Goal: Information Seeking & Learning: Understand process/instructions

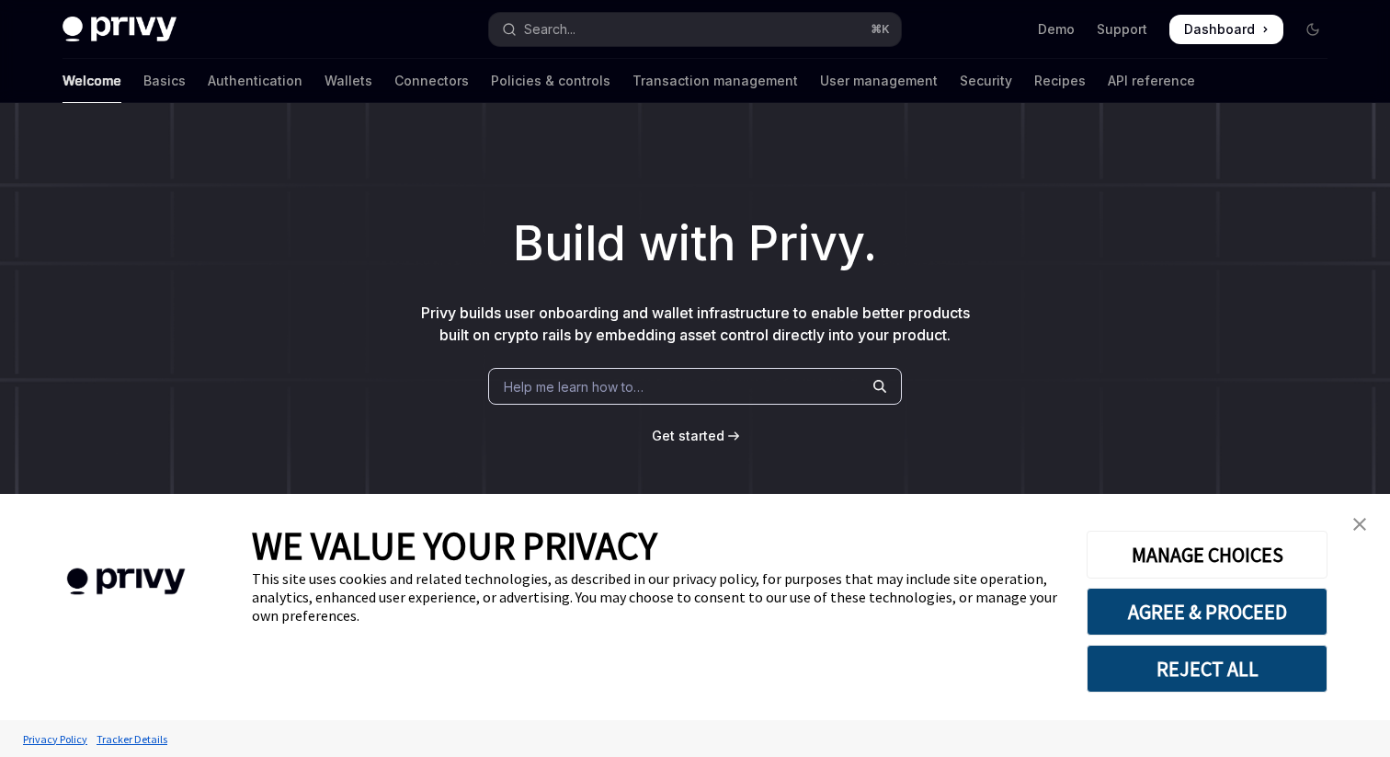
click at [1223, 667] on button "REJECT ALL" at bounding box center [1207, 668] width 241 height 48
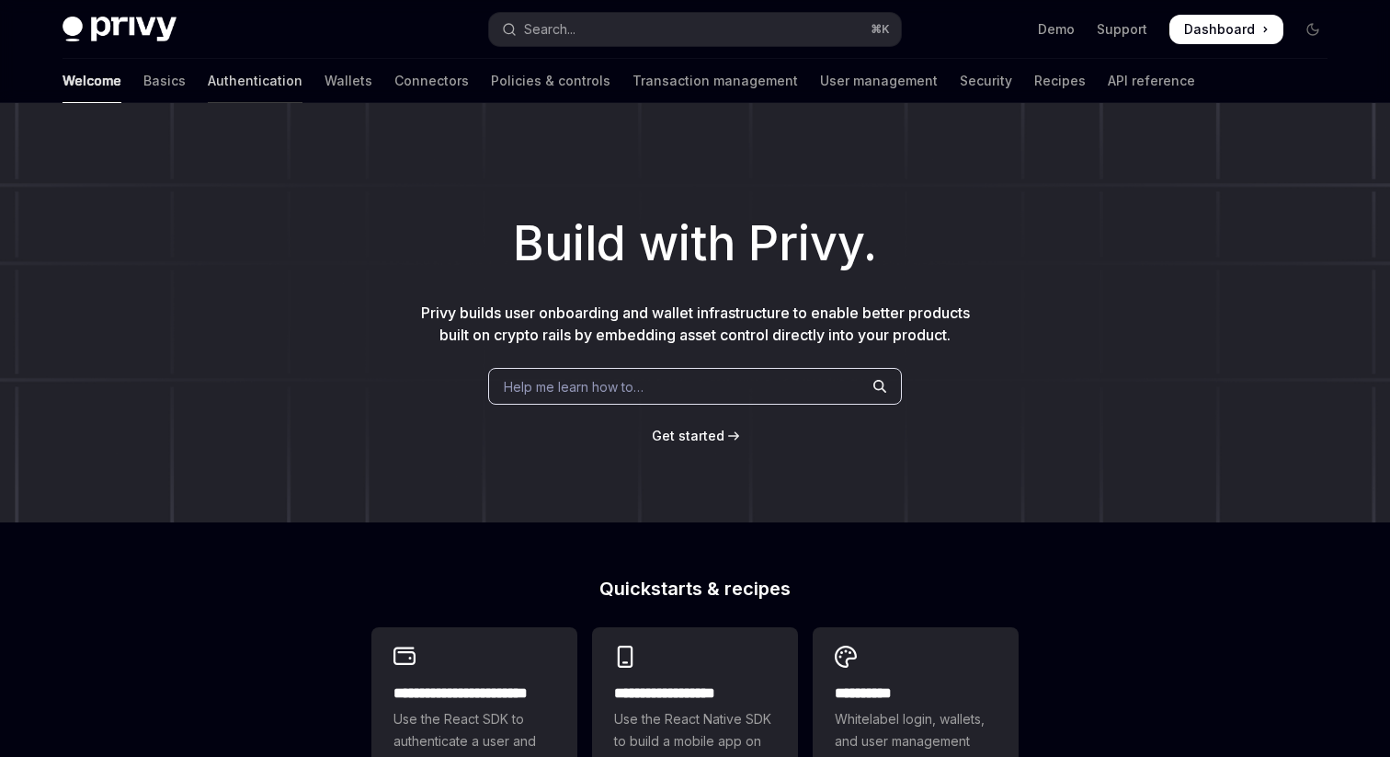
click at [208, 85] on link "Authentication" at bounding box center [255, 81] width 95 height 44
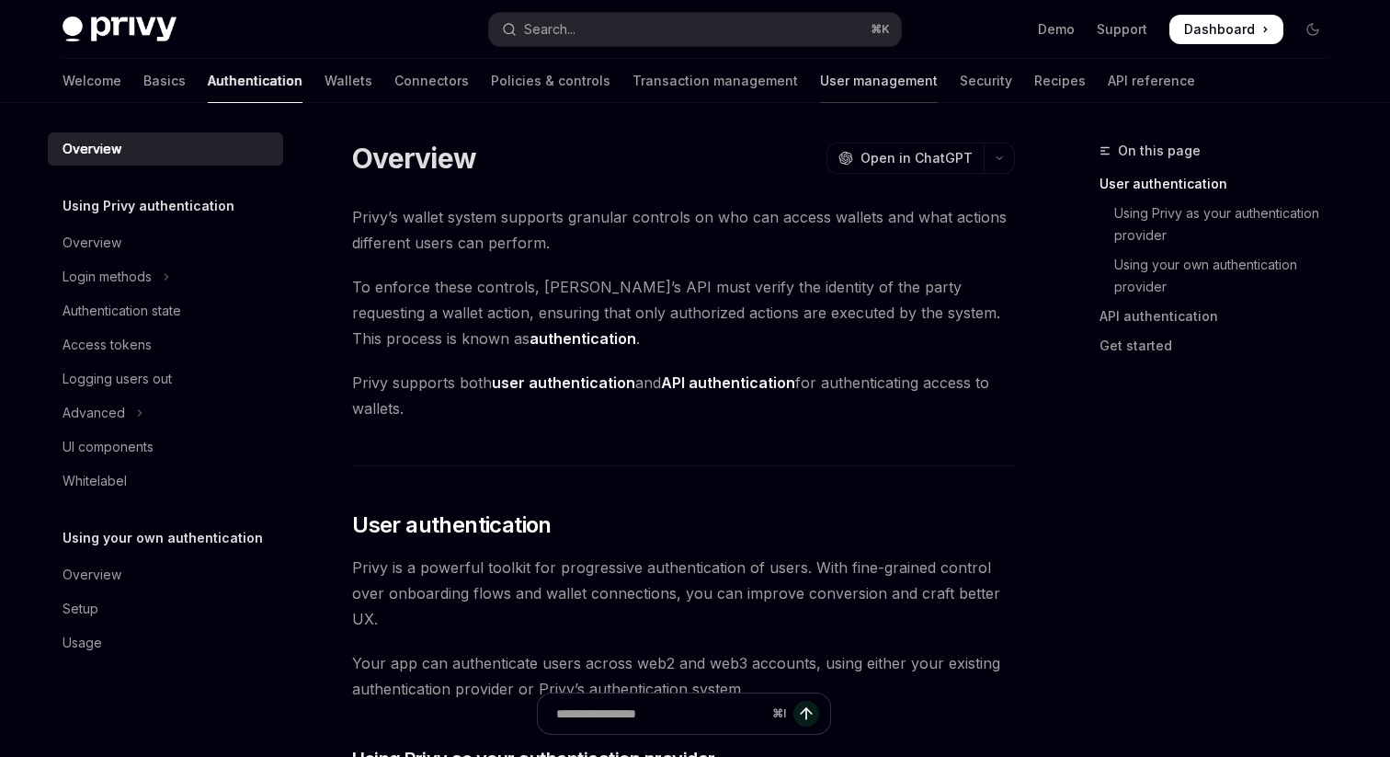
click at [820, 88] on link "User management" at bounding box center [879, 81] width 118 height 44
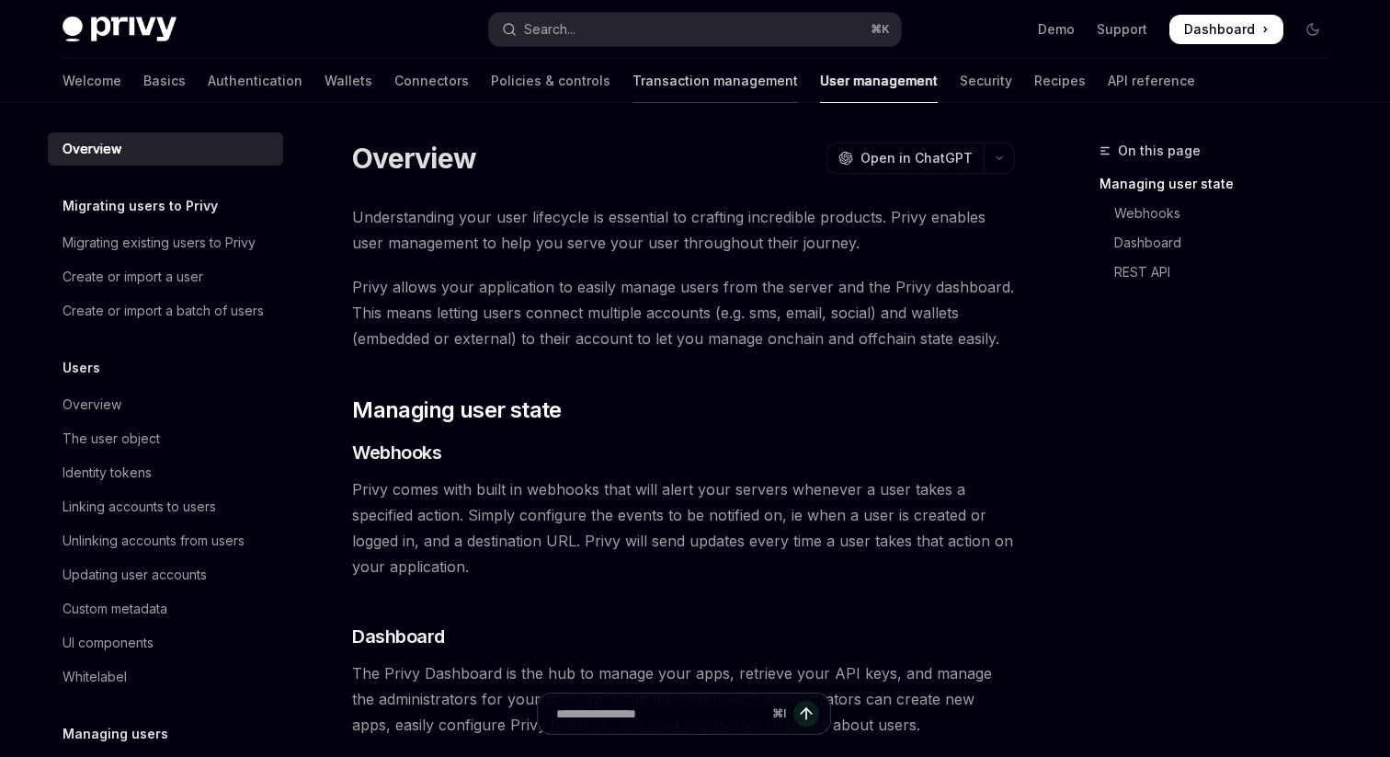
click at [633, 94] on link "Transaction management" at bounding box center [715, 81] width 165 height 44
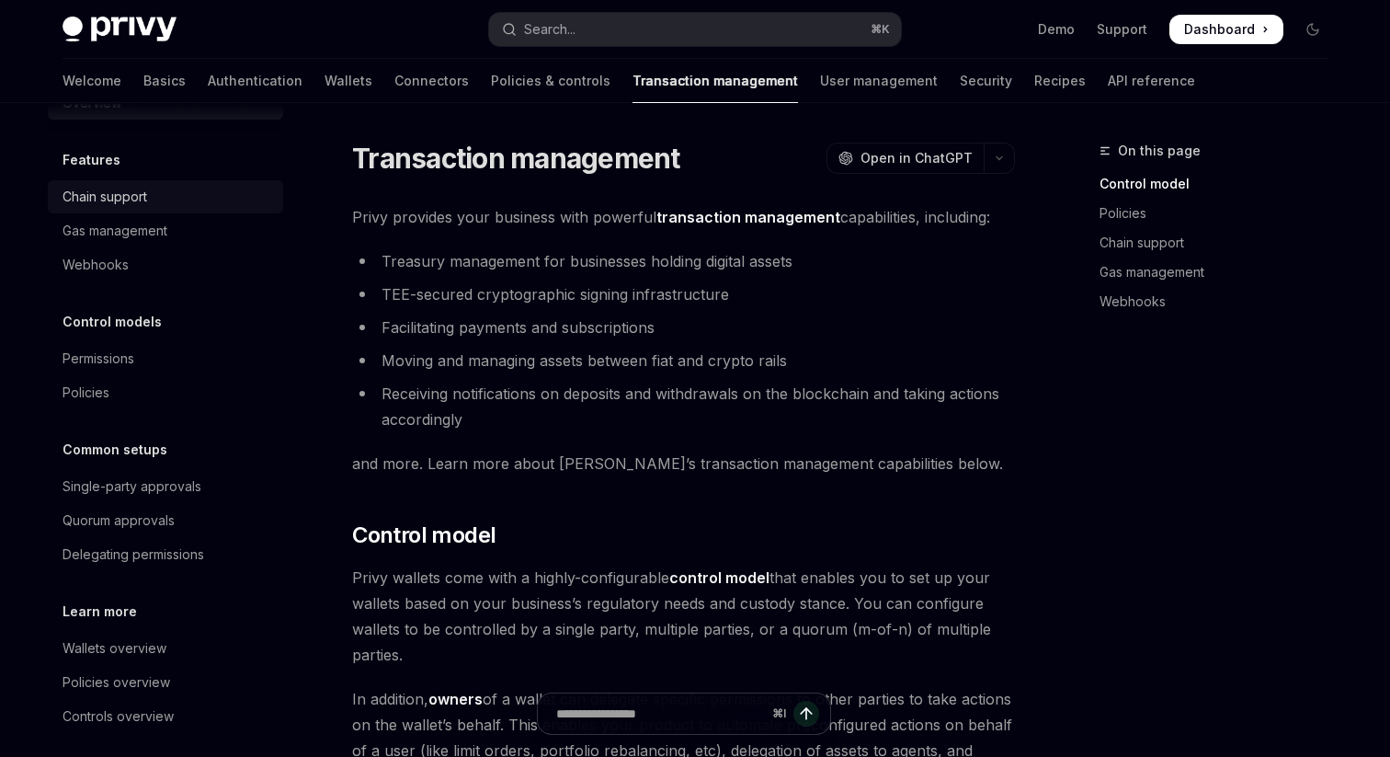
scroll to position [44, 0]
click at [325, 88] on link "Wallets" at bounding box center [349, 81] width 48 height 44
type textarea "*"
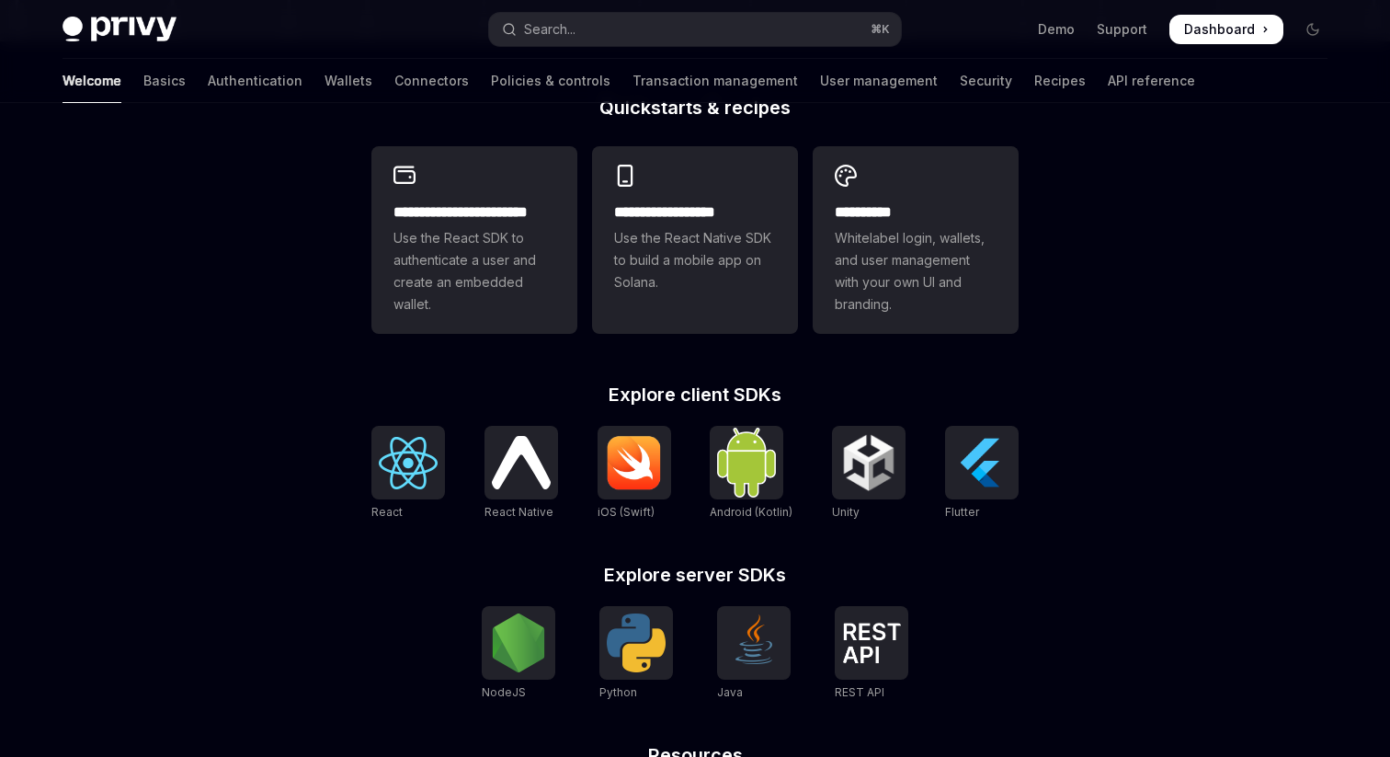
scroll to position [473, 0]
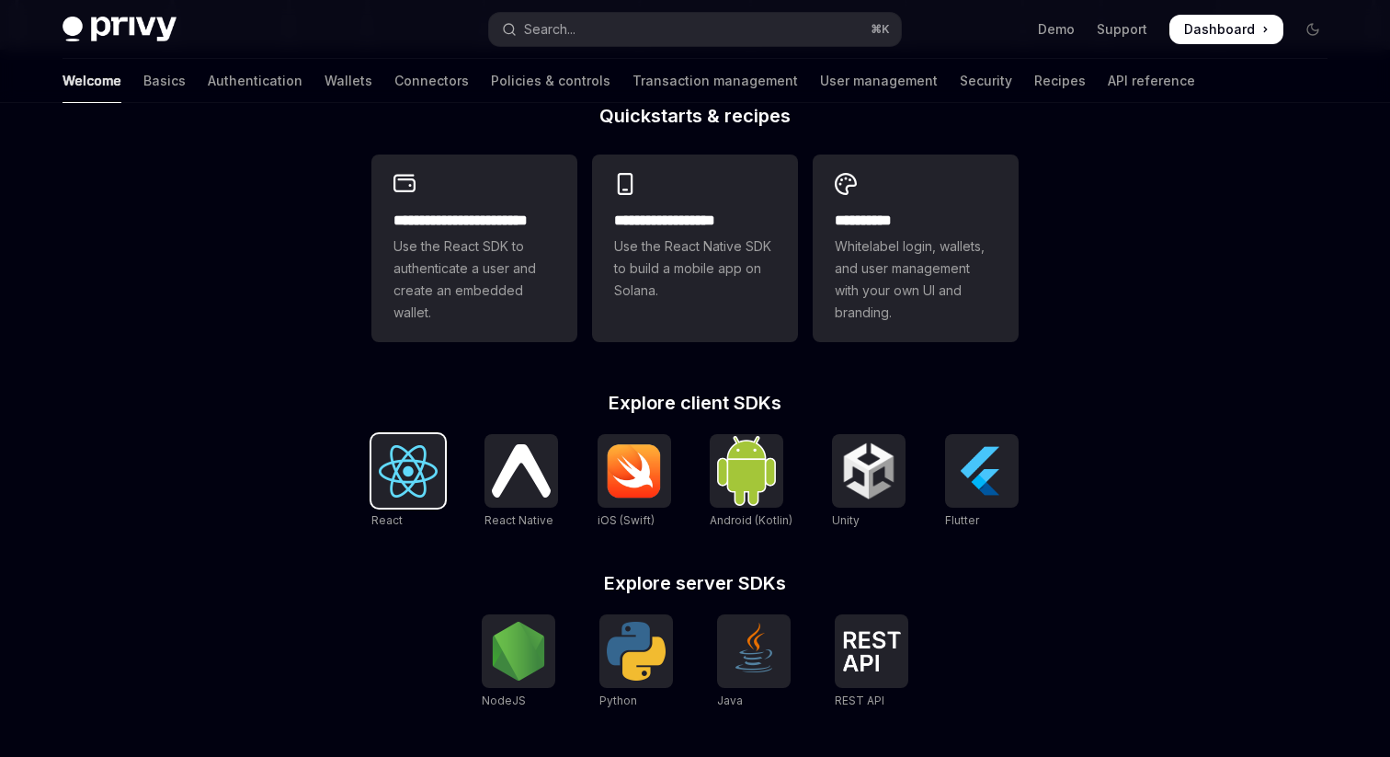
click at [392, 481] on img at bounding box center [408, 471] width 59 height 52
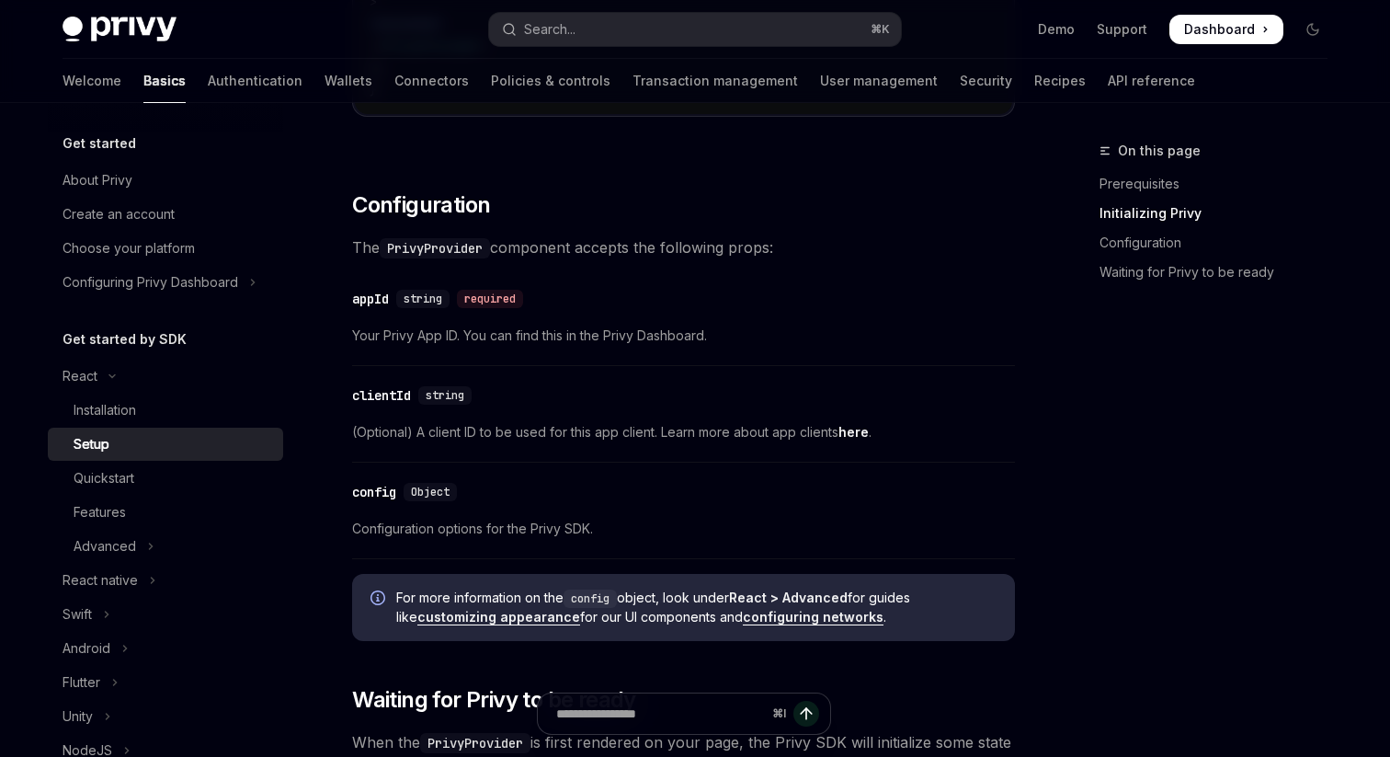
scroll to position [1235, 0]
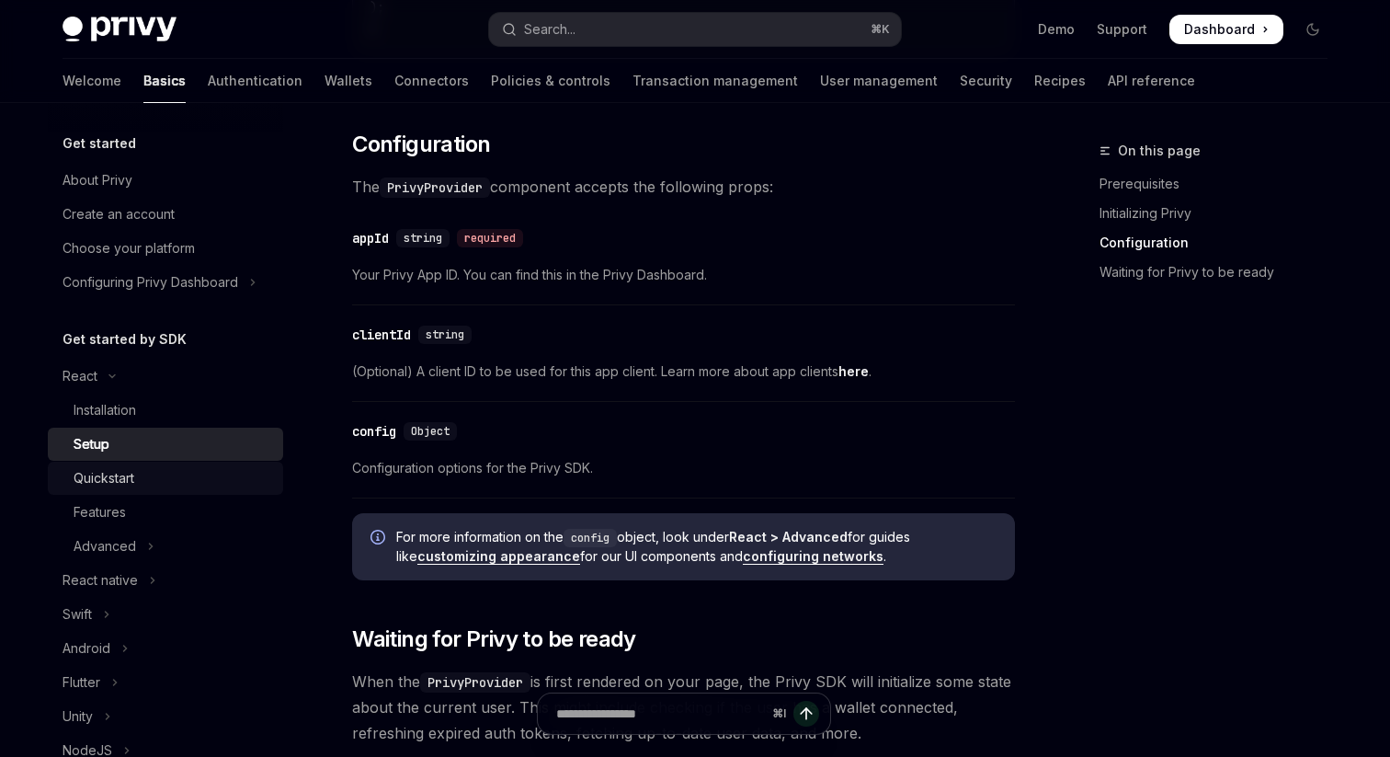
click at [82, 489] on link "Quickstart" at bounding box center [165, 478] width 235 height 33
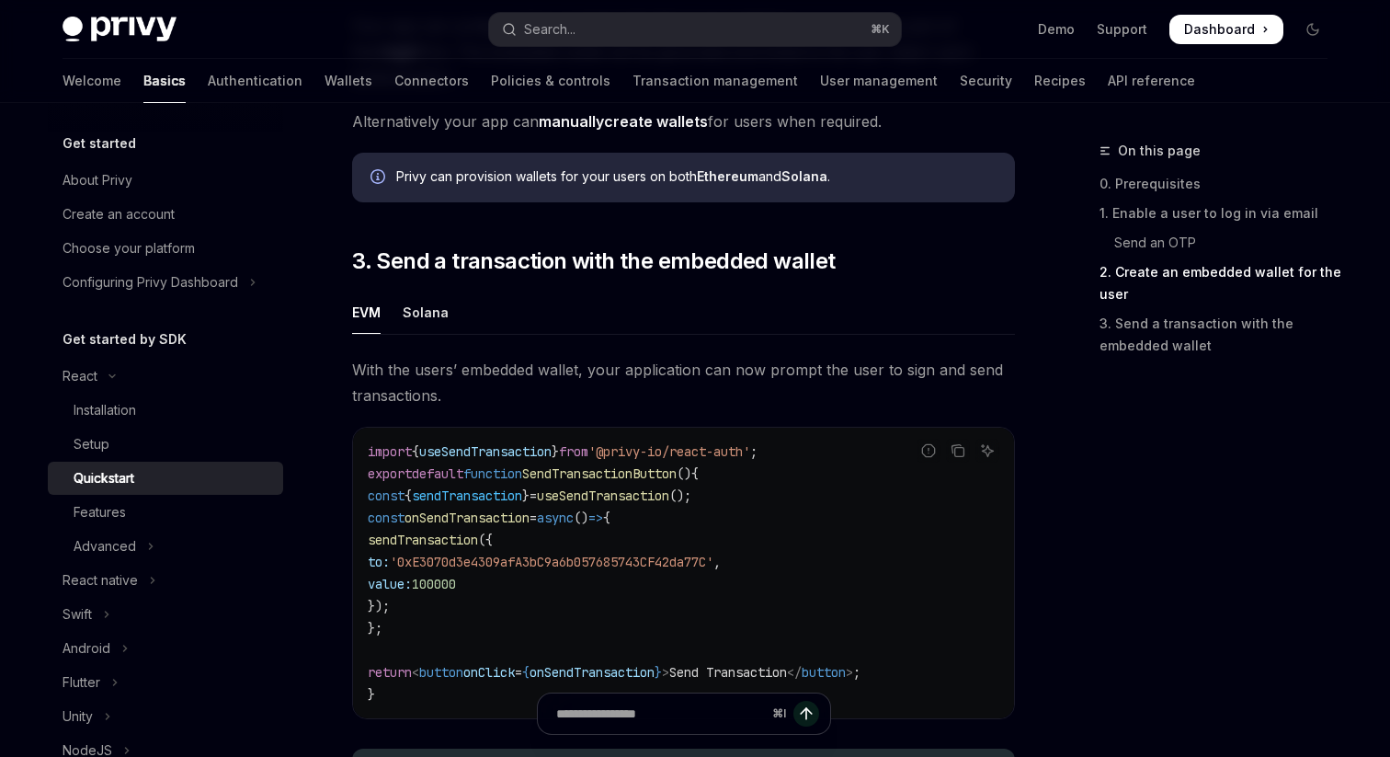
scroll to position [1415, 0]
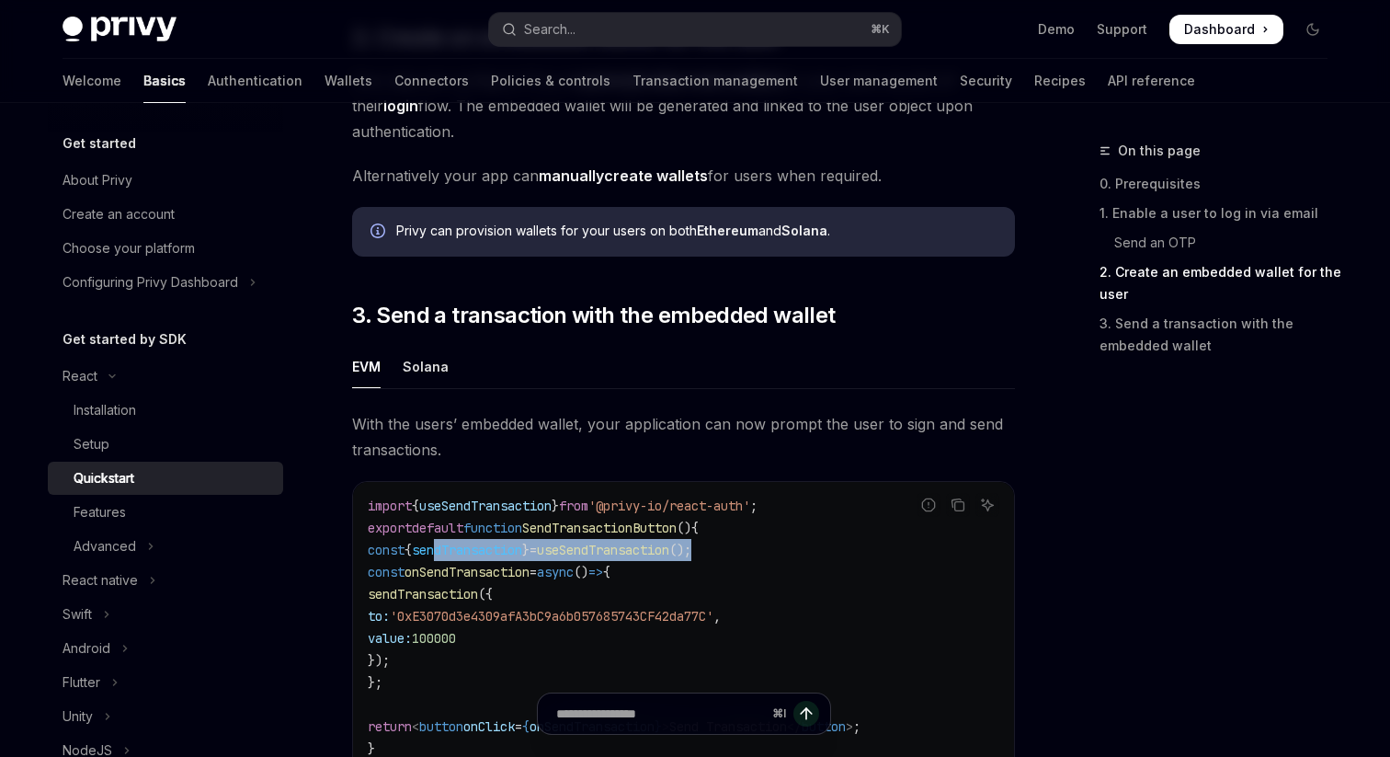
drag, startPoint x: 781, startPoint y: 563, endPoint x: 462, endPoint y: 557, distance: 320.0
click at [462, 557] on code "import { useSendTransaction } from '@privy-io/react-auth' ; export default func…" at bounding box center [684, 627] width 632 height 265
click at [427, 373] on div "Solana" at bounding box center [426, 366] width 46 height 43
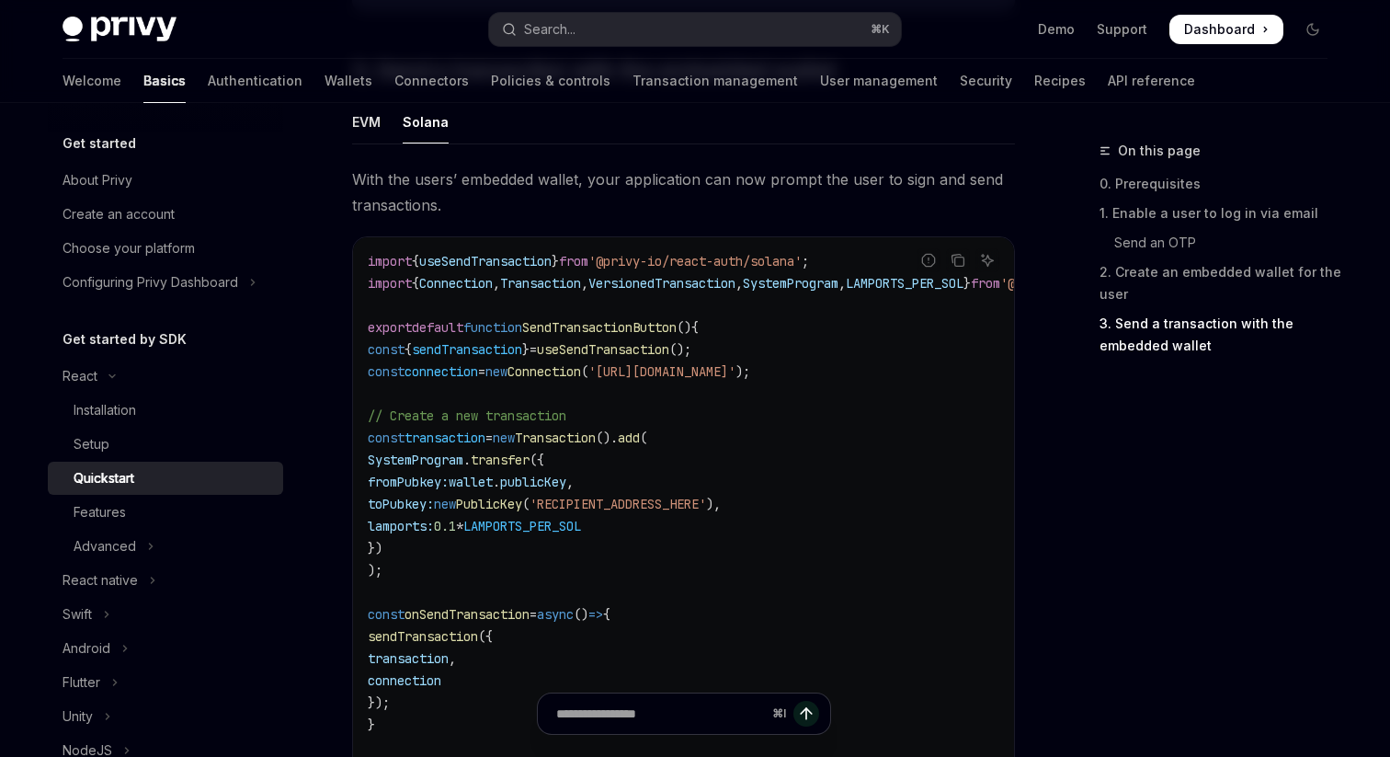
scroll to position [1659, 0]
click at [374, 120] on div "EVM" at bounding box center [366, 122] width 29 height 43
type textarea "*"
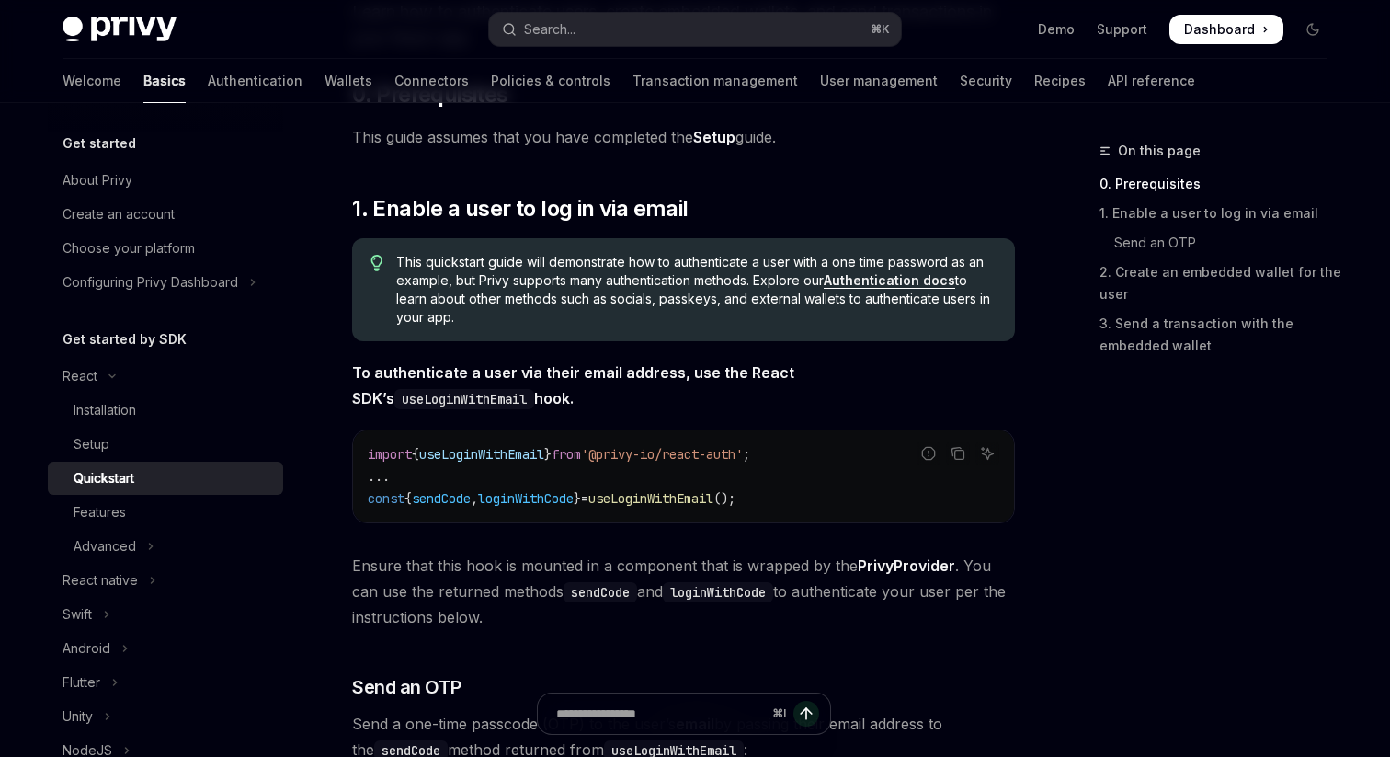
scroll to position [217, 0]
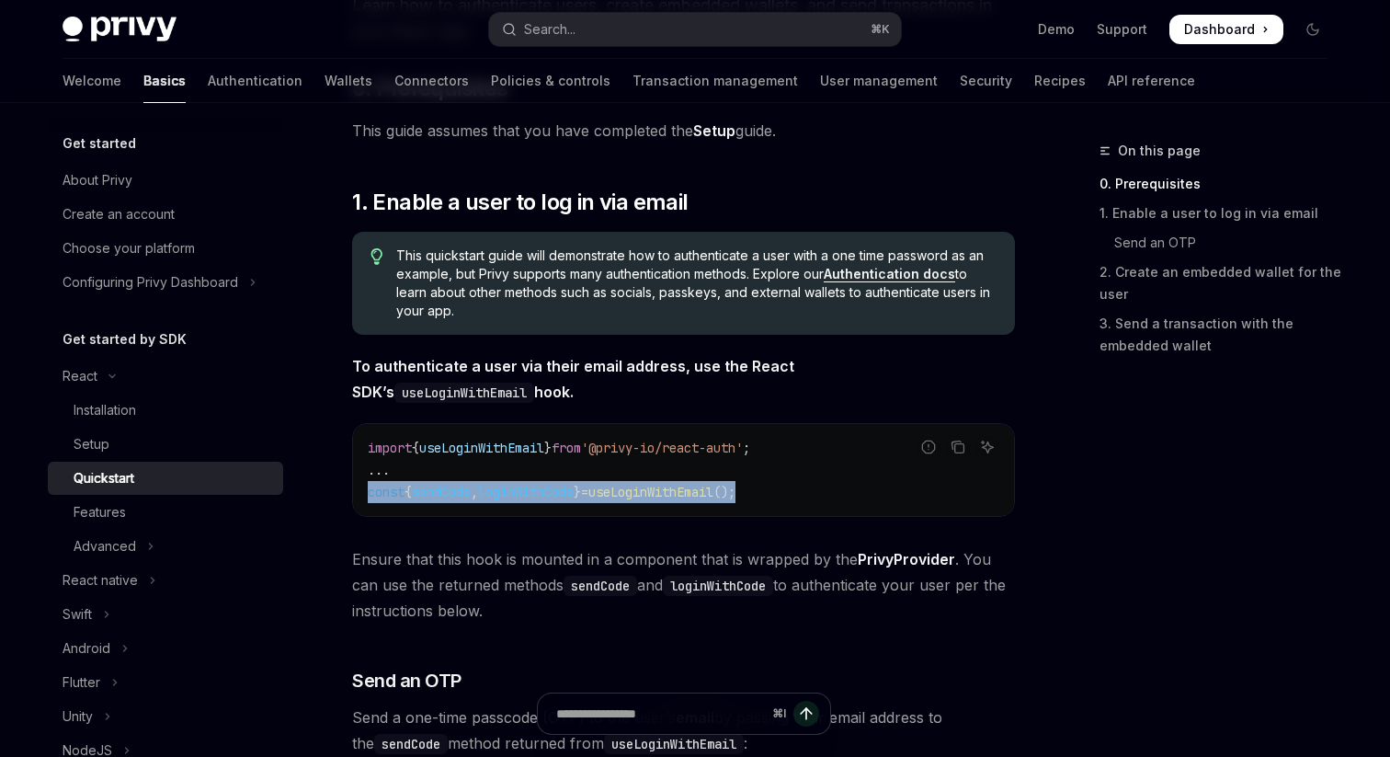
drag, startPoint x: 812, startPoint y: 482, endPoint x: 359, endPoint y: 495, distance: 452.5
click at [359, 495] on div "import { useLoginWithEmail } from '@privy-io/react-auth' ; ... const { sendCode…" at bounding box center [683, 470] width 661 height 92
click at [820, 495] on code "import { useLoginWithEmail } from '@privy-io/react-auth' ; ... const { sendCode…" at bounding box center [684, 470] width 632 height 66
drag, startPoint x: 820, startPoint y: 495, endPoint x: 692, endPoint y: 491, distance: 127.8
click at [692, 491] on code "import { useLoginWithEmail } from '@privy-io/react-auth' ; ... const { sendCode…" at bounding box center [684, 470] width 632 height 66
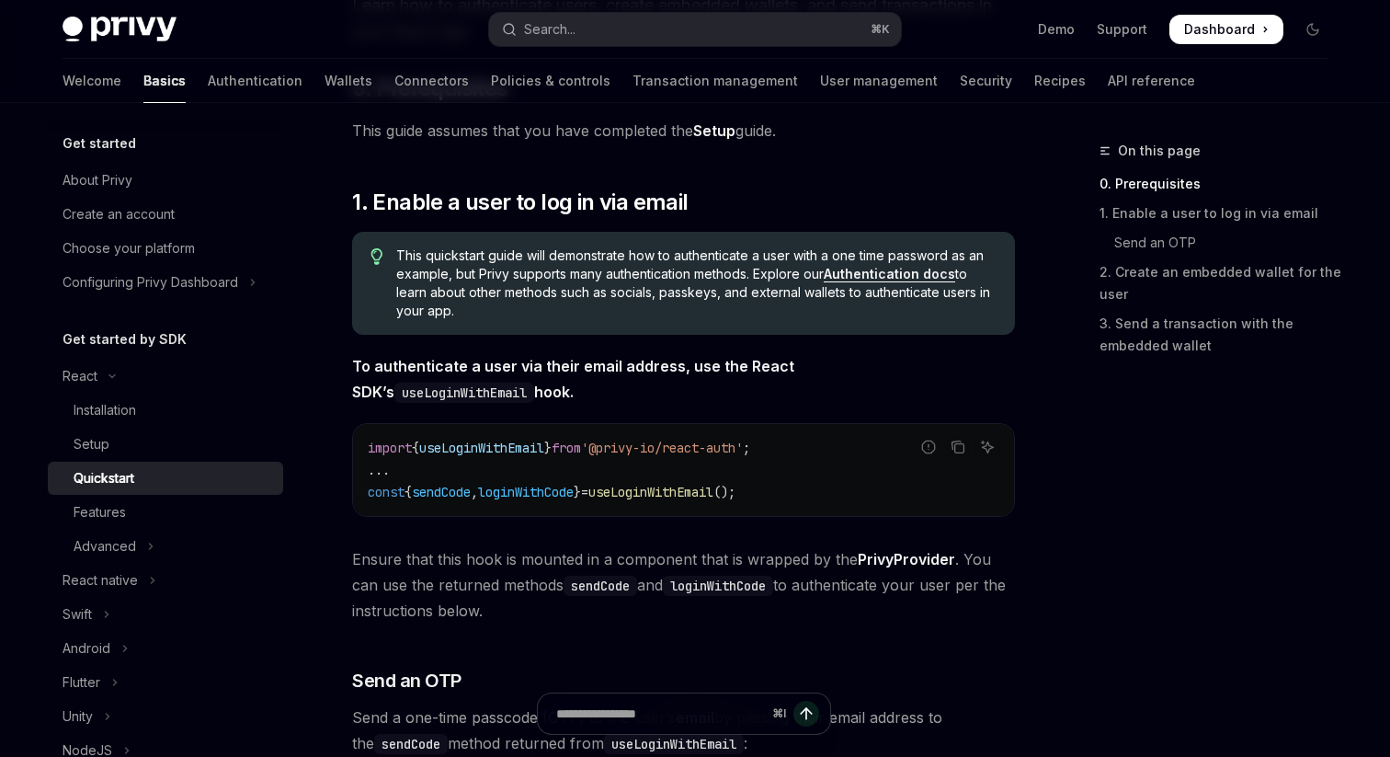
click at [713, 485] on span "useLoginWithEmail" at bounding box center [650, 492] width 125 height 17
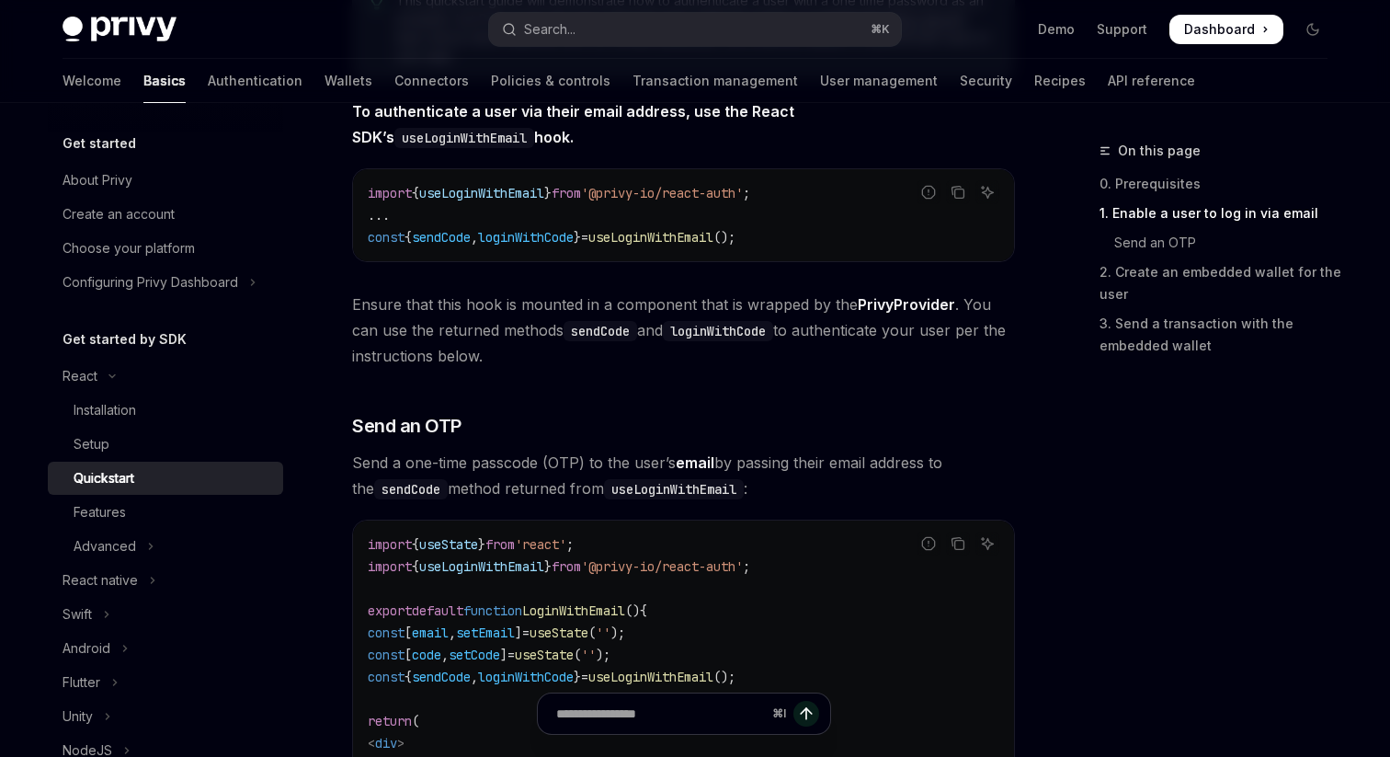
scroll to position [697, 0]
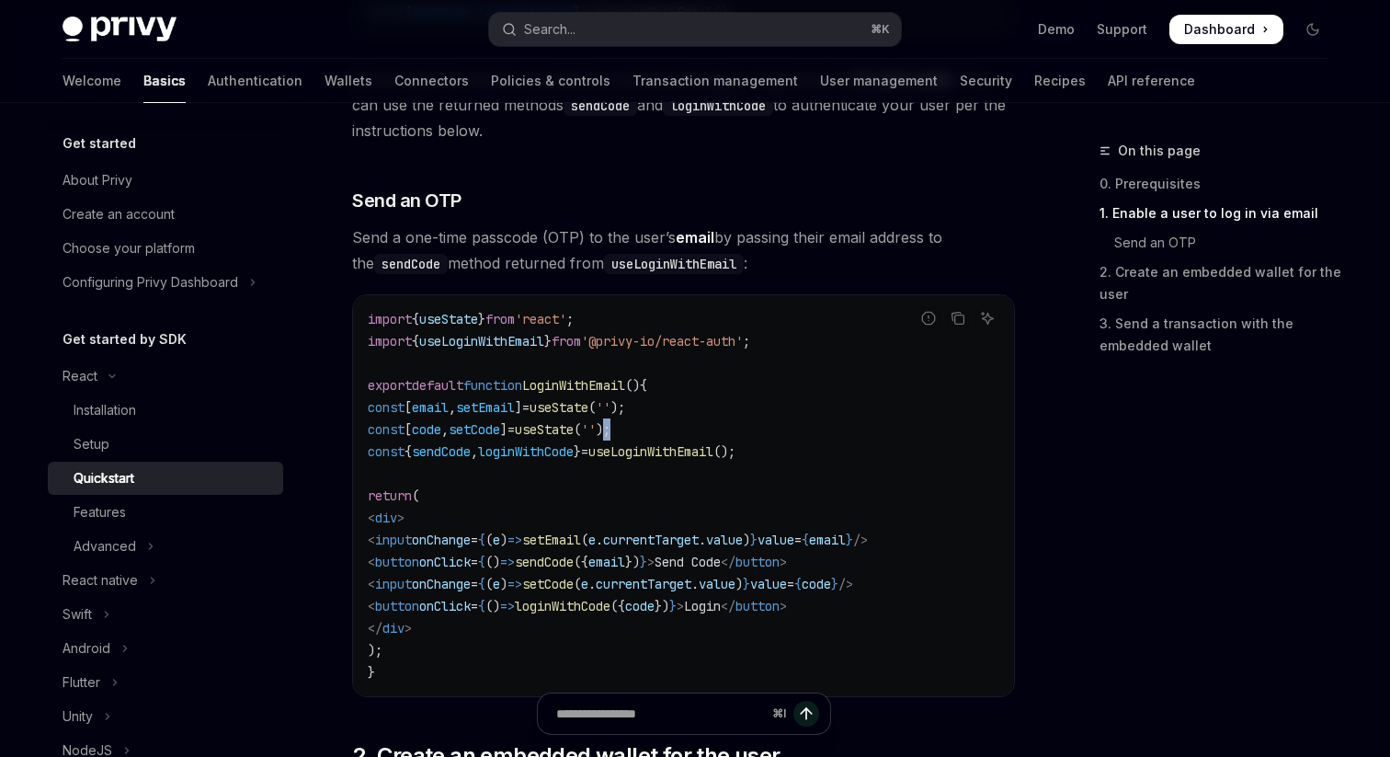
drag, startPoint x: 845, startPoint y: 425, endPoint x: 660, endPoint y: 431, distance: 184.9
click at [660, 431] on code "import { useState } from 'react' ; import { useLoginWithEmail } from '@privy-io…" at bounding box center [684, 495] width 632 height 375
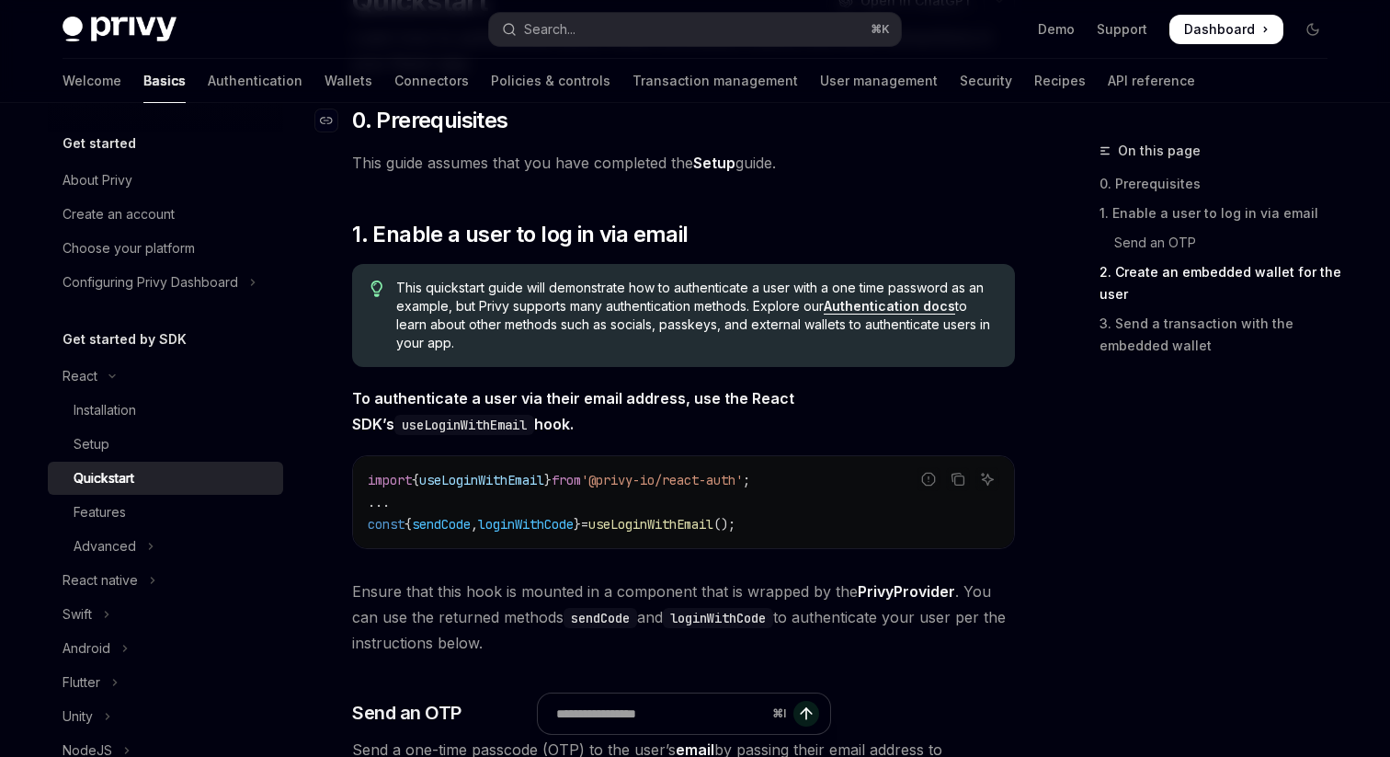
scroll to position [0, 0]
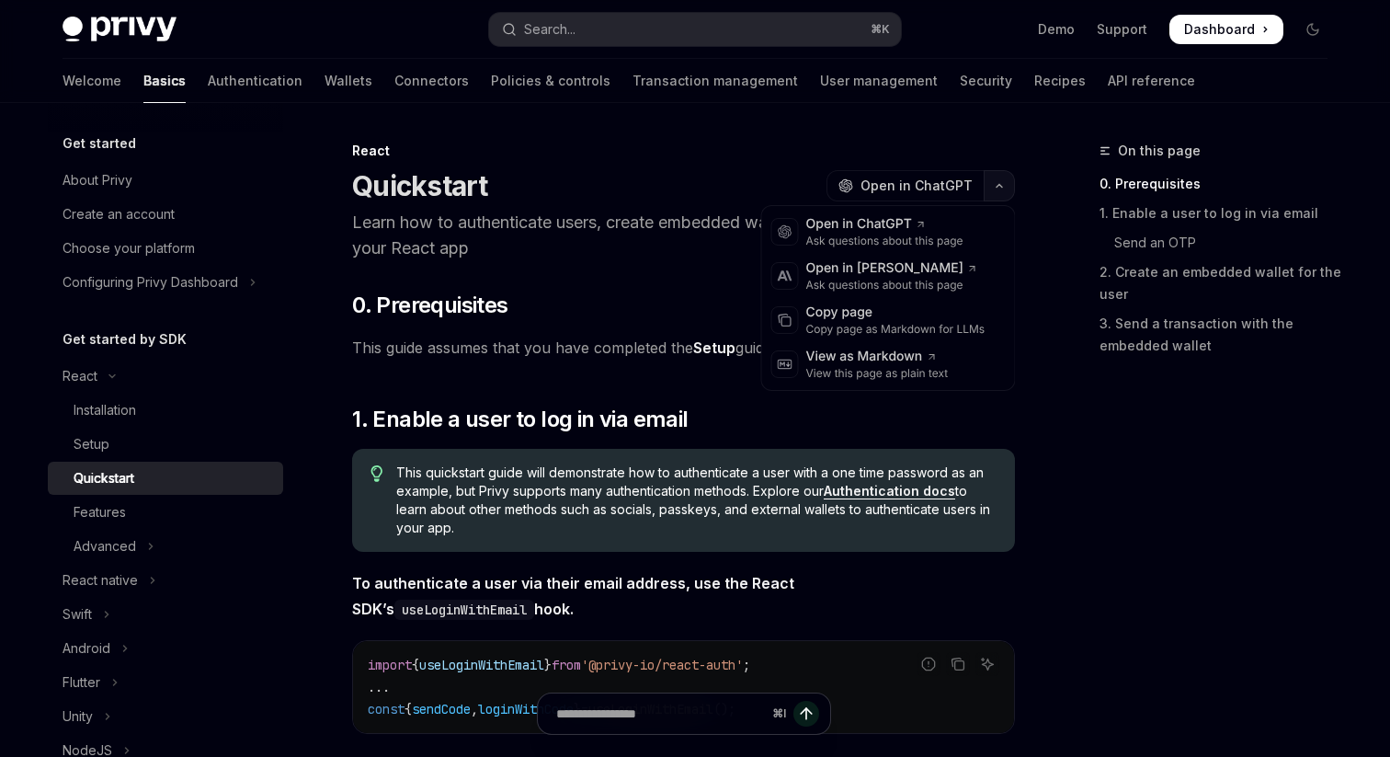
click at [1006, 182] on icon "button" at bounding box center [999, 185] width 22 height 7
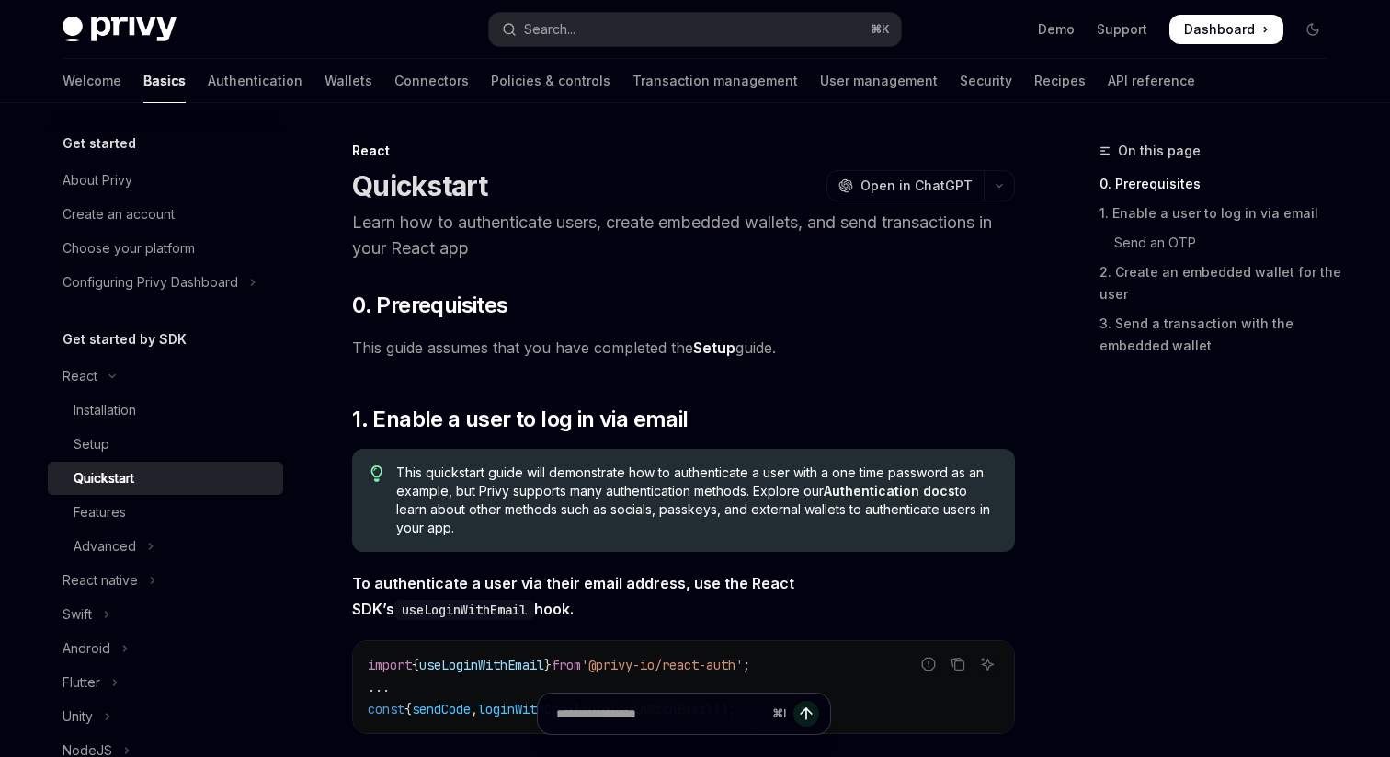
click at [828, 250] on p "Learn how to authenticate users, create embedded wallets, and send transactions…" at bounding box center [683, 235] width 663 height 51
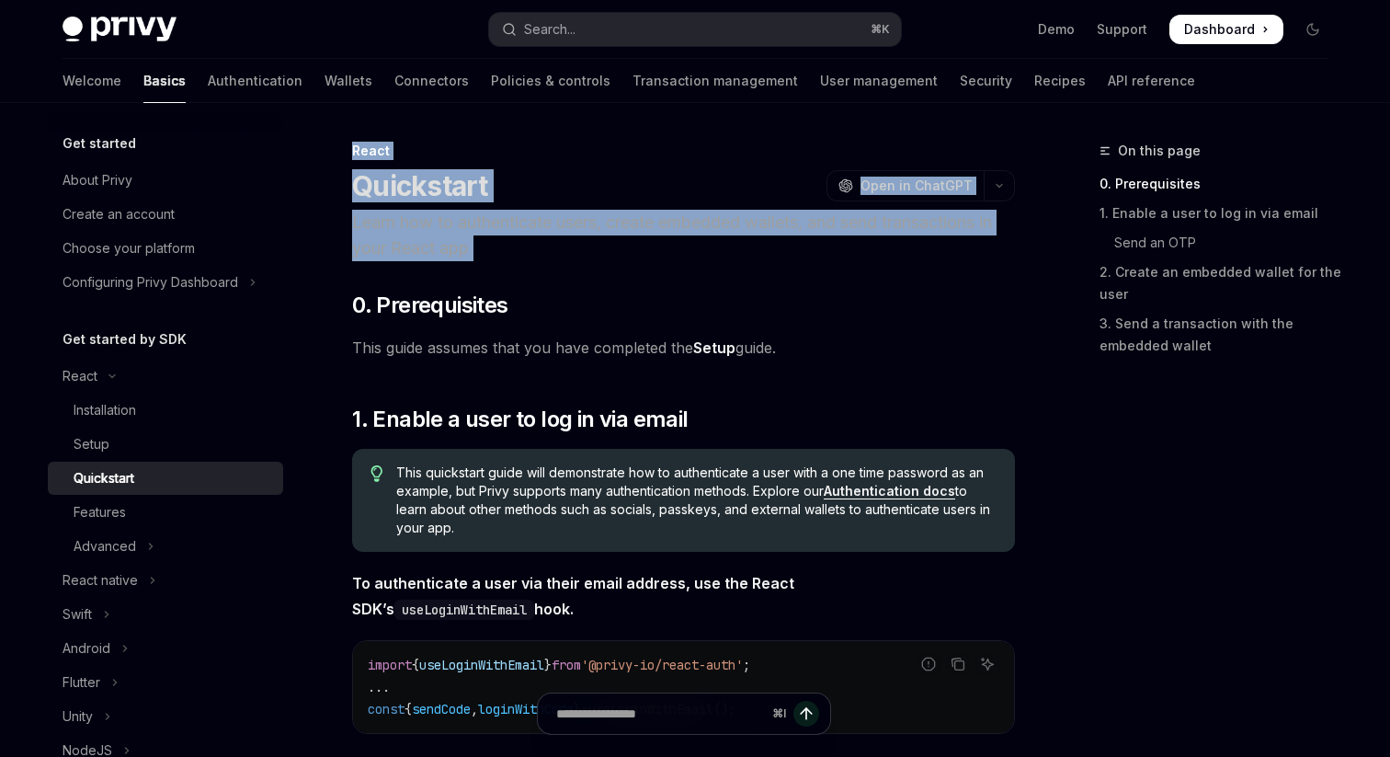
drag, startPoint x: 522, startPoint y: 264, endPoint x: 349, endPoint y: 152, distance: 206.0
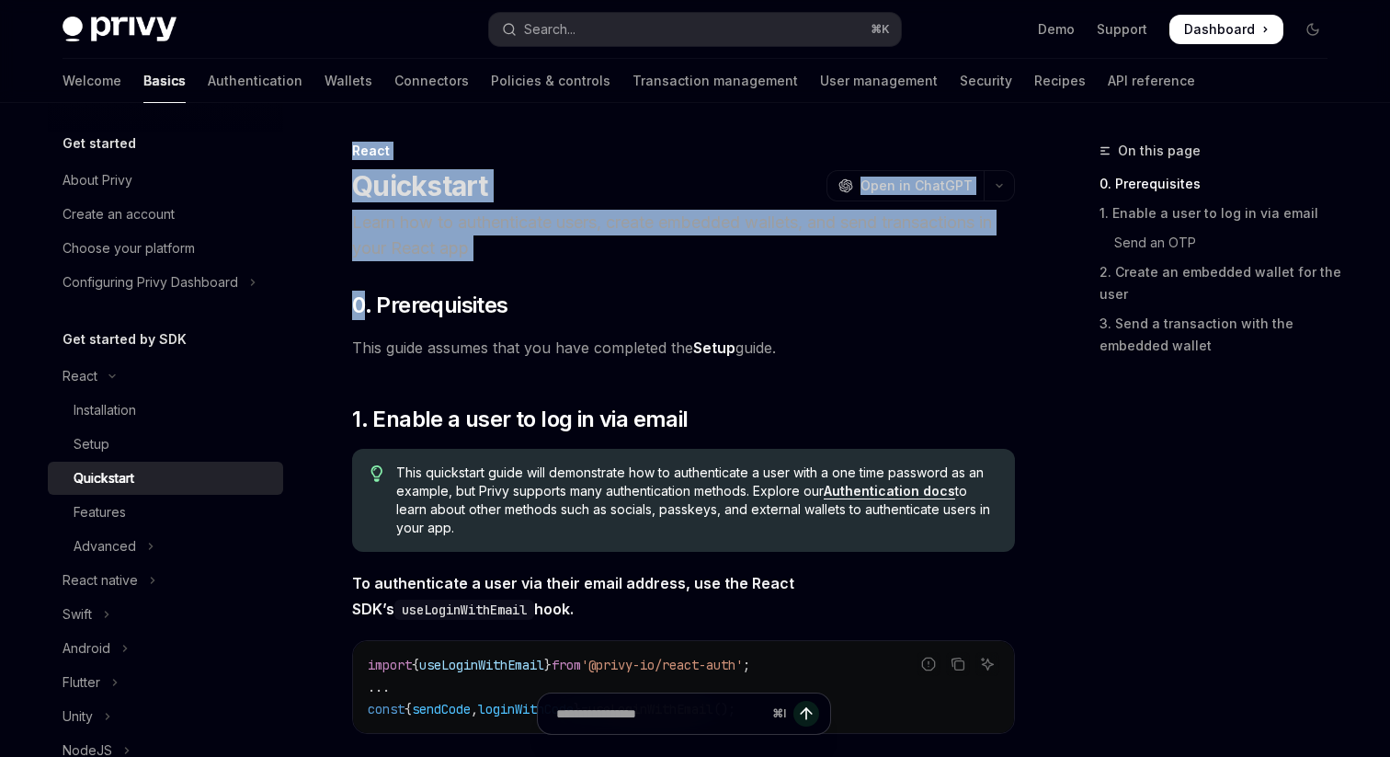
drag, startPoint x: 350, startPoint y: 151, endPoint x: 592, endPoint y: 268, distance: 268.5
drag, startPoint x: 599, startPoint y: 245, endPoint x: 336, endPoint y: 134, distance: 286.4
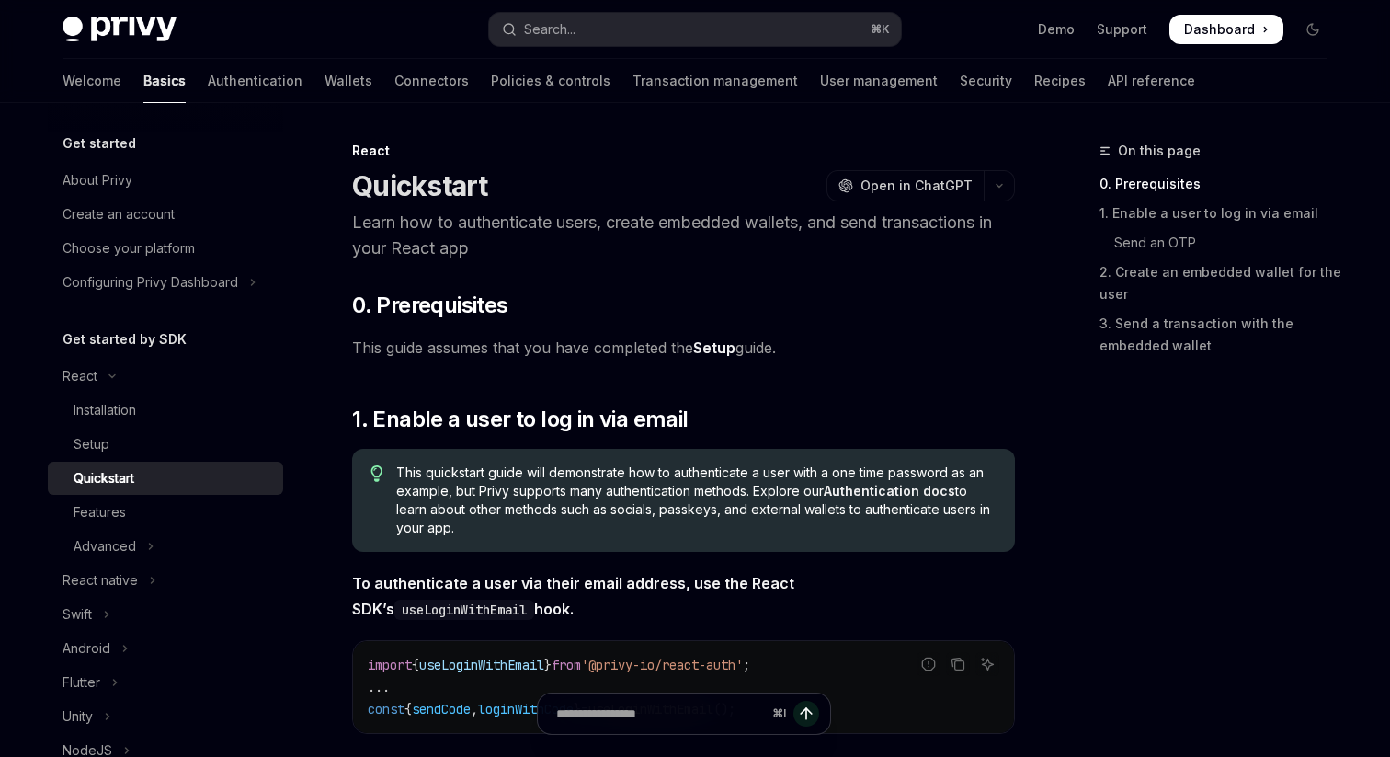
click at [901, 245] on p "Learn how to authenticate users, create embedded wallets, and send transactions…" at bounding box center [683, 235] width 663 height 51
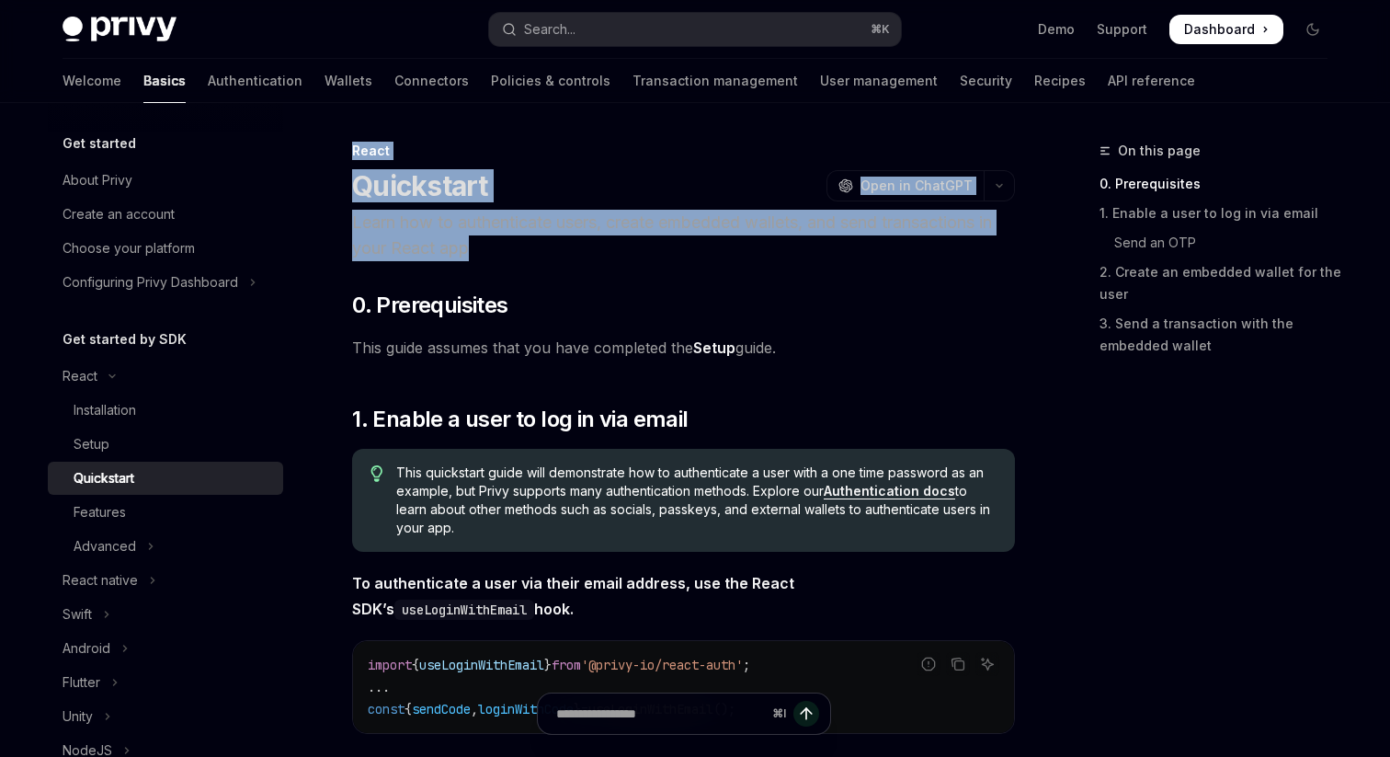
drag, startPoint x: 900, startPoint y: 244, endPoint x: 754, endPoint y: 112, distance: 196.6
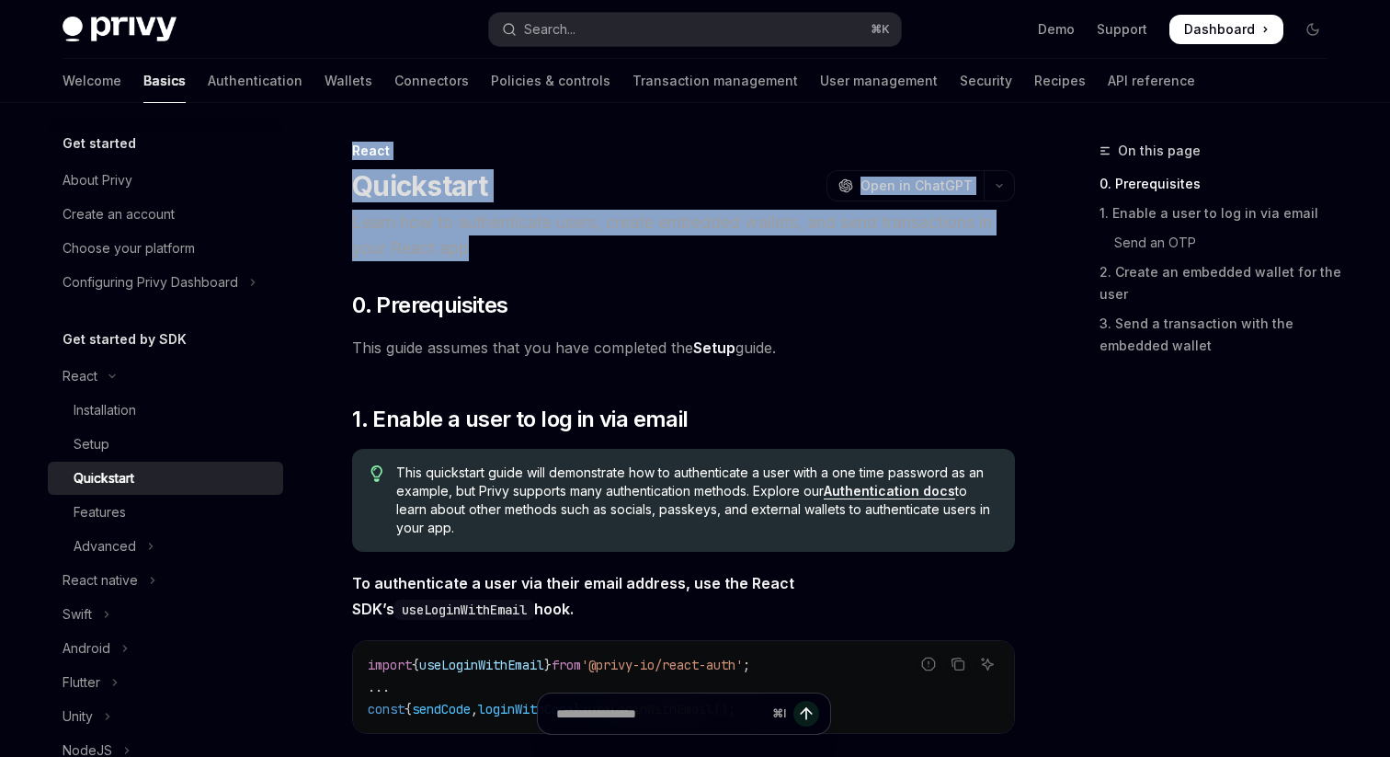
drag, startPoint x: 564, startPoint y: 242, endPoint x: 513, endPoint y: 138, distance: 115.5
drag, startPoint x: 337, startPoint y: 138, endPoint x: 540, endPoint y: 254, distance: 233.1
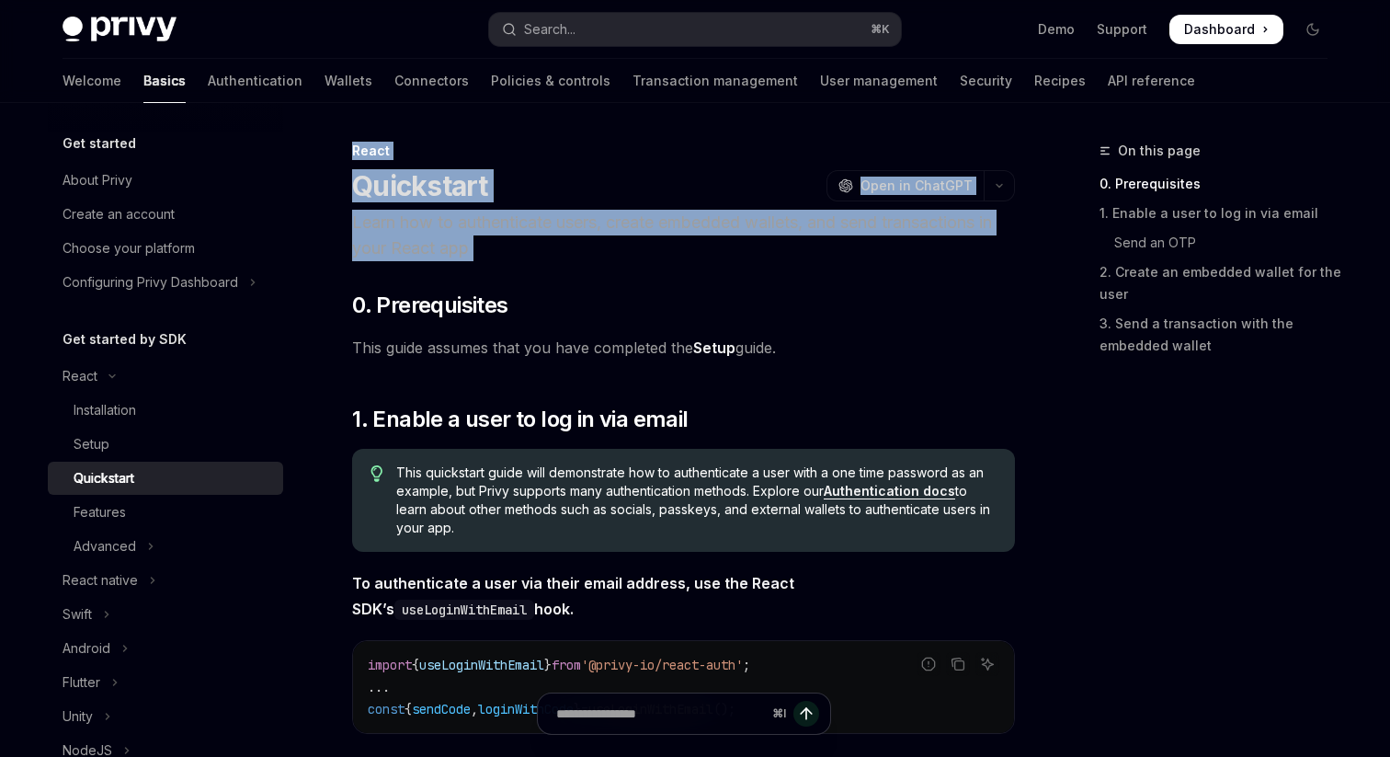
click at [540, 254] on p "Learn how to authenticate users, create embedded wallets, and send transactions…" at bounding box center [683, 235] width 663 height 51
drag, startPoint x: 540, startPoint y: 254, endPoint x: 371, endPoint y: 123, distance: 213.7
drag, startPoint x: 371, startPoint y: 123, endPoint x: 553, endPoint y: 298, distance: 253.0
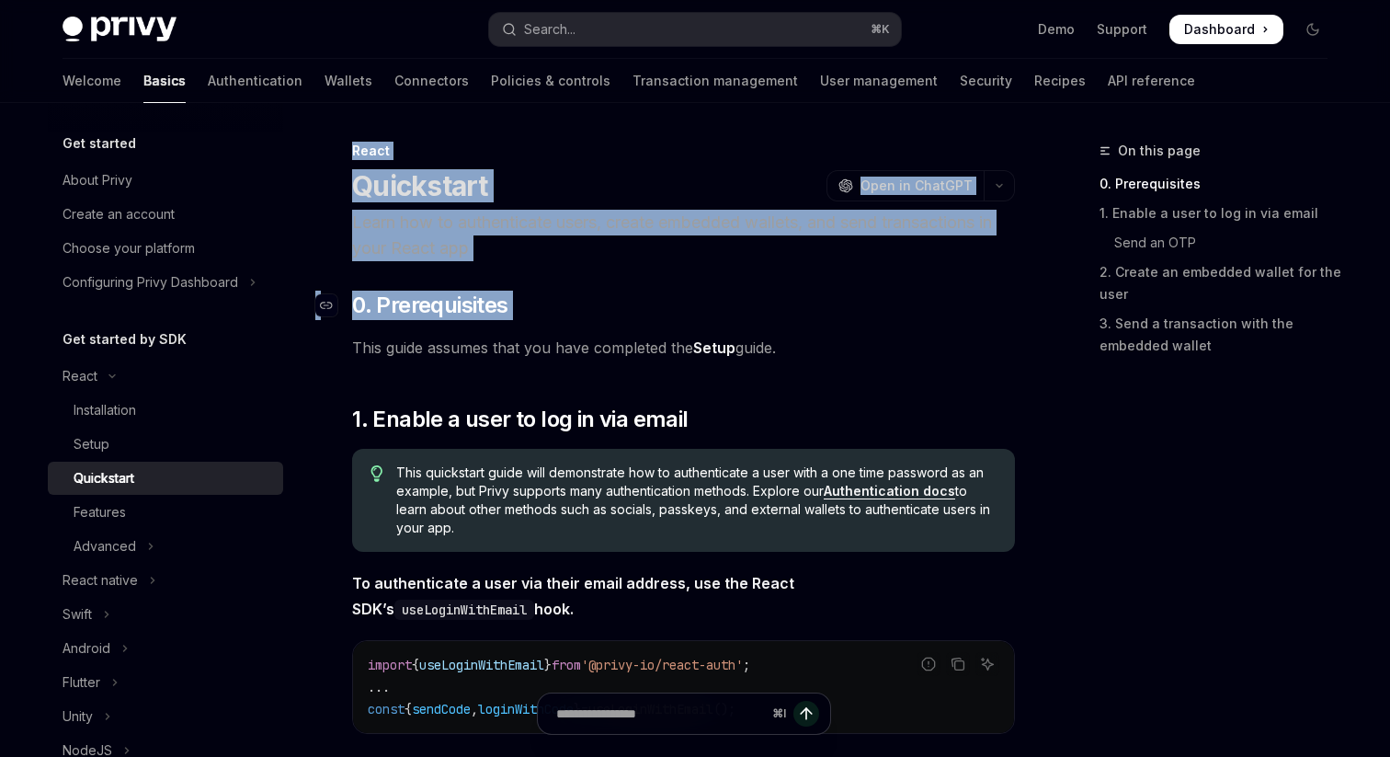
click at [553, 298] on h2 "​ 0. Prerequisites" at bounding box center [683, 305] width 663 height 29
drag, startPoint x: 812, startPoint y: 348, endPoint x: 373, endPoint y: 129, distance: 490.5
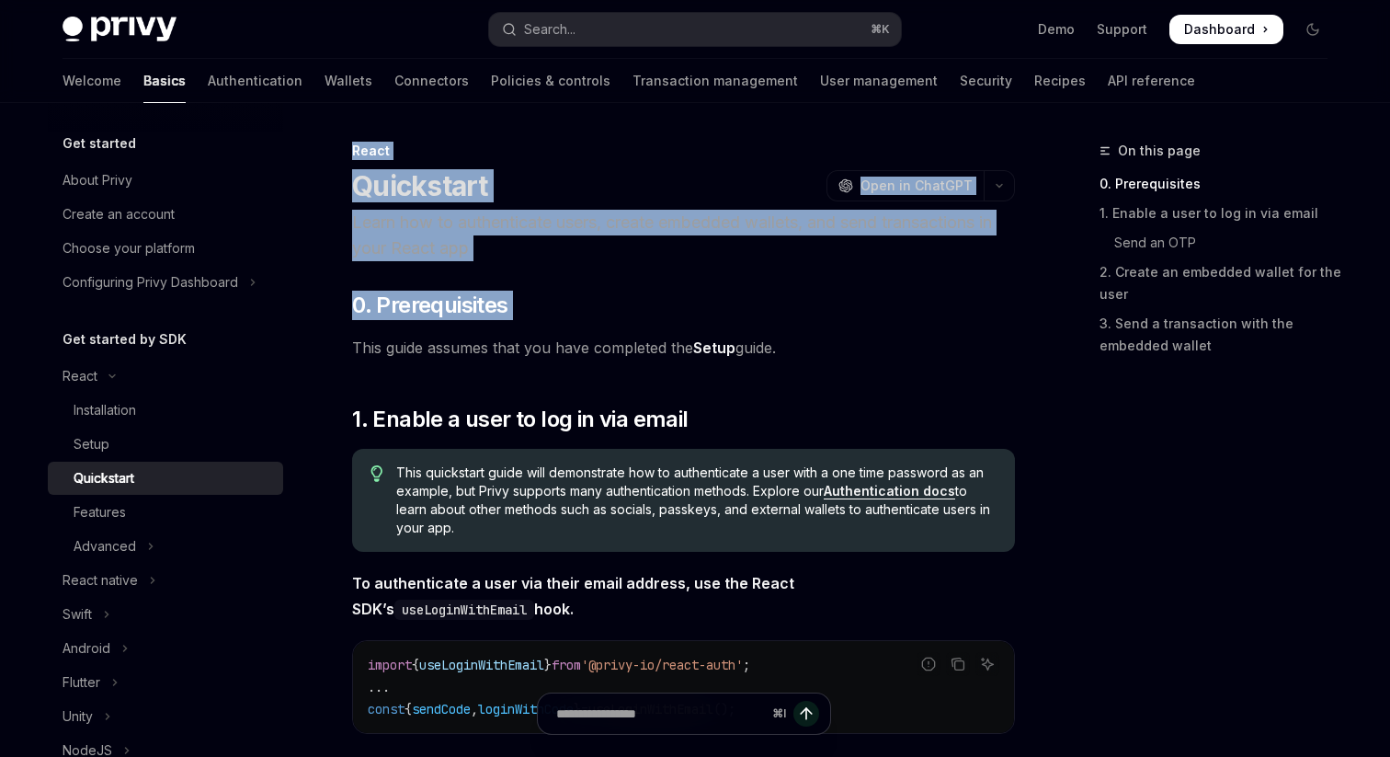
drag, startPoint x: 333, startPoint y: 117, endPoint x: 928, endPoint y: 340, distance: 635.4
click at [928, 340] on span "This guide assumes that you have completed the Setup guide." at bounding box center [683, 348] width 663 height 26
drag, startPoint x: 928, startPoint y: 340, endPoint x: 413, endPoint y: 104, distance: 566.5
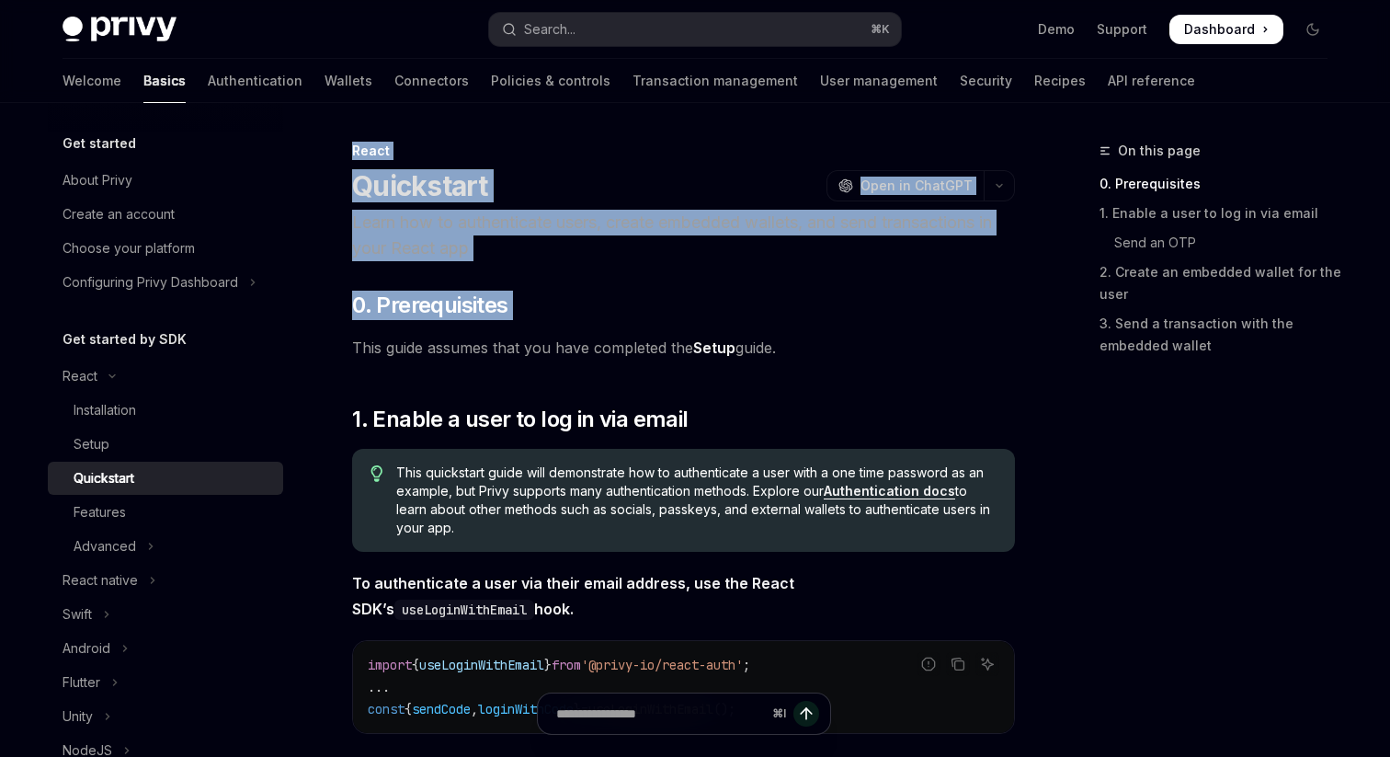
drag, startPoint x: 350, startPoint y: 150, endPoint x: 796, endPoint y: 339, distance: 484.4
click at [796, 339] on span "This guide assumes that you have completed the Setup guide." at bounding box center [683, 348] width 663 height 26
drag, startPoint x: 807, startPoint y: 357, endPoint x: 381, endPoint y: 130, distance: 483.3
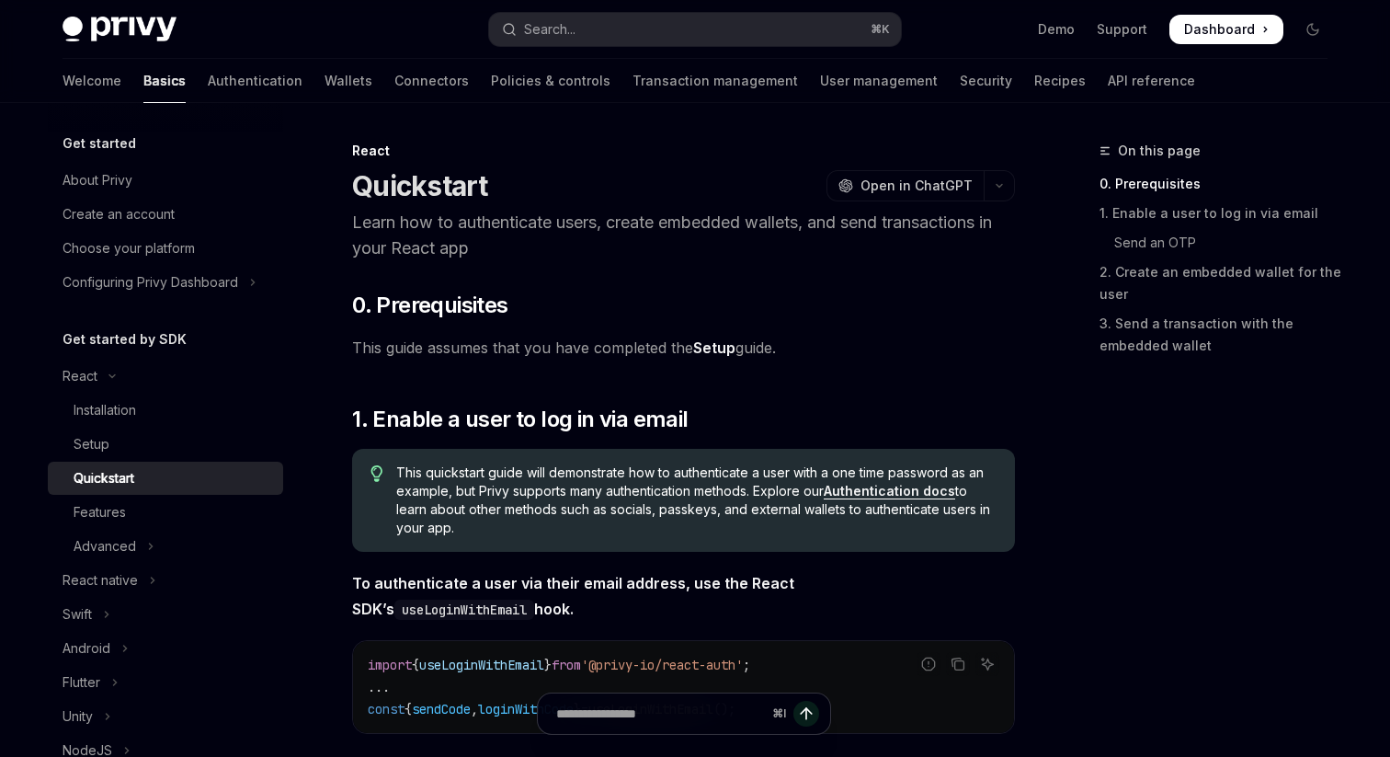
drag, startPoint x: 345, startPoint y: 133, endPoint x: 860, endPoint y: 335, distance: 552.8
click at [862, 349] on span "This guide assumes that you have completed the Setup guide." at bounding box center [683, 348] width 663 height 26
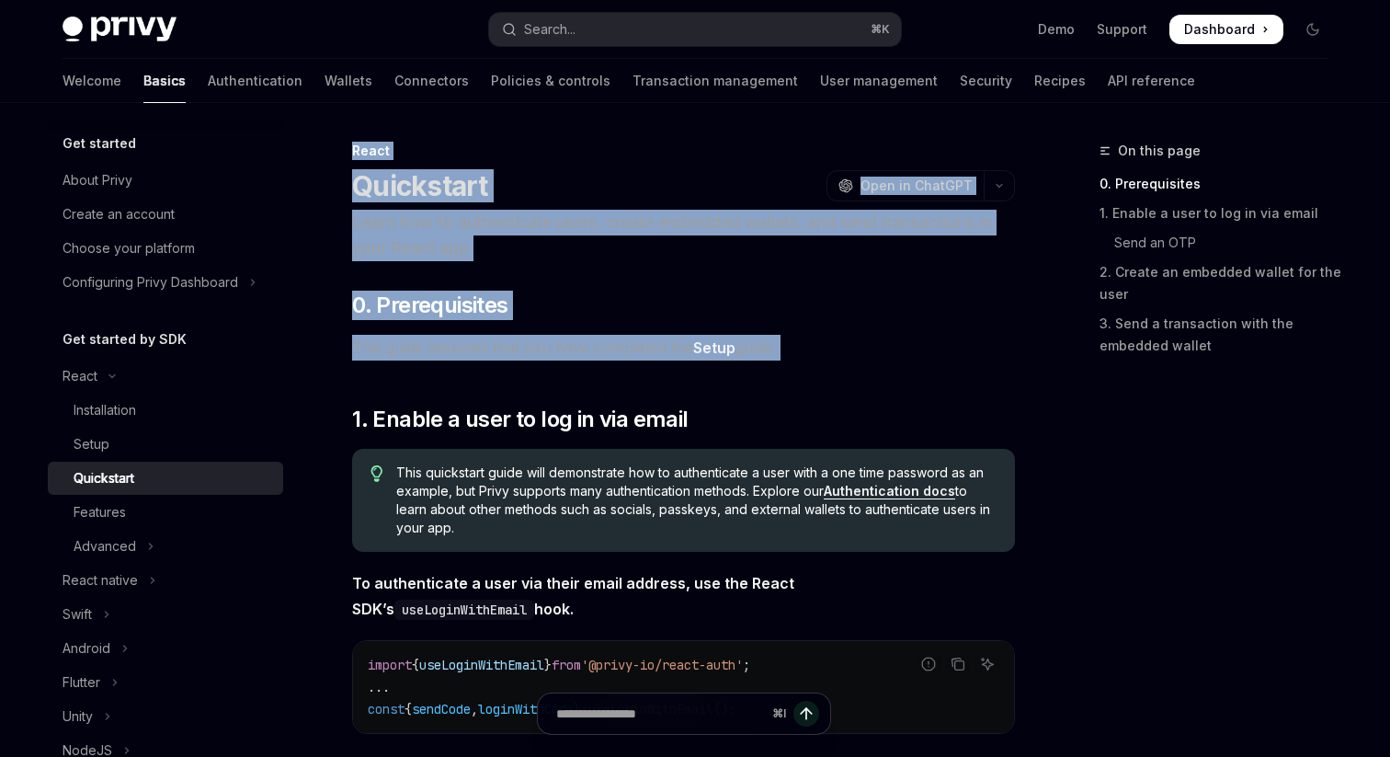
drag, startPoint x: 862, startPoint y: 349, endPoint x: 334, endPoint y: 126, distance: 573.9
drag, startPoint x: 334, startPoint y: 126, endPoint x: 670, endPoint y: 361, distance: 410.6
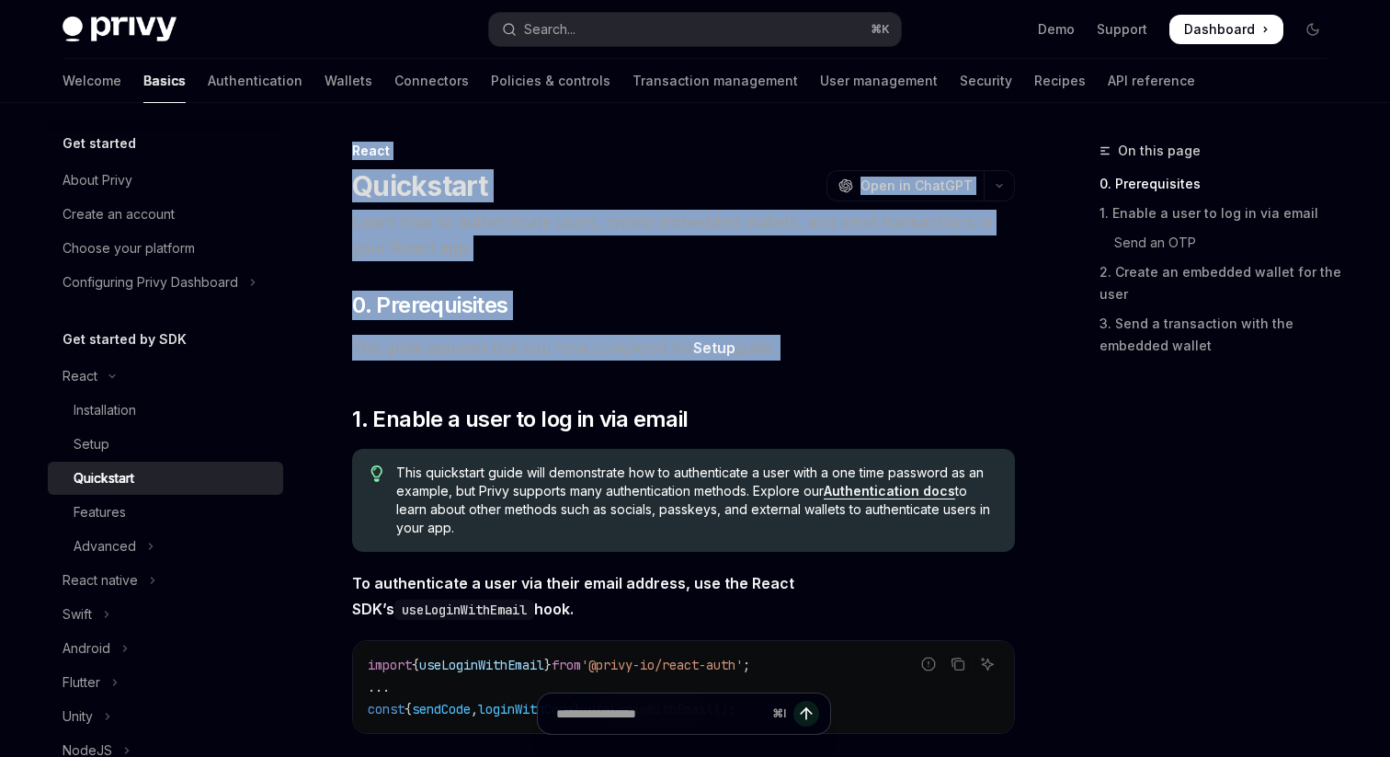
drag, startPoint x: 896, startPoint y: 361, endPoint x: 404, endPoint y: 103, distance: 556.4
drag, startPoint x: 347, startPoint y: 115, endPoint x: 852, endPoint y: 345, distance: 555.4
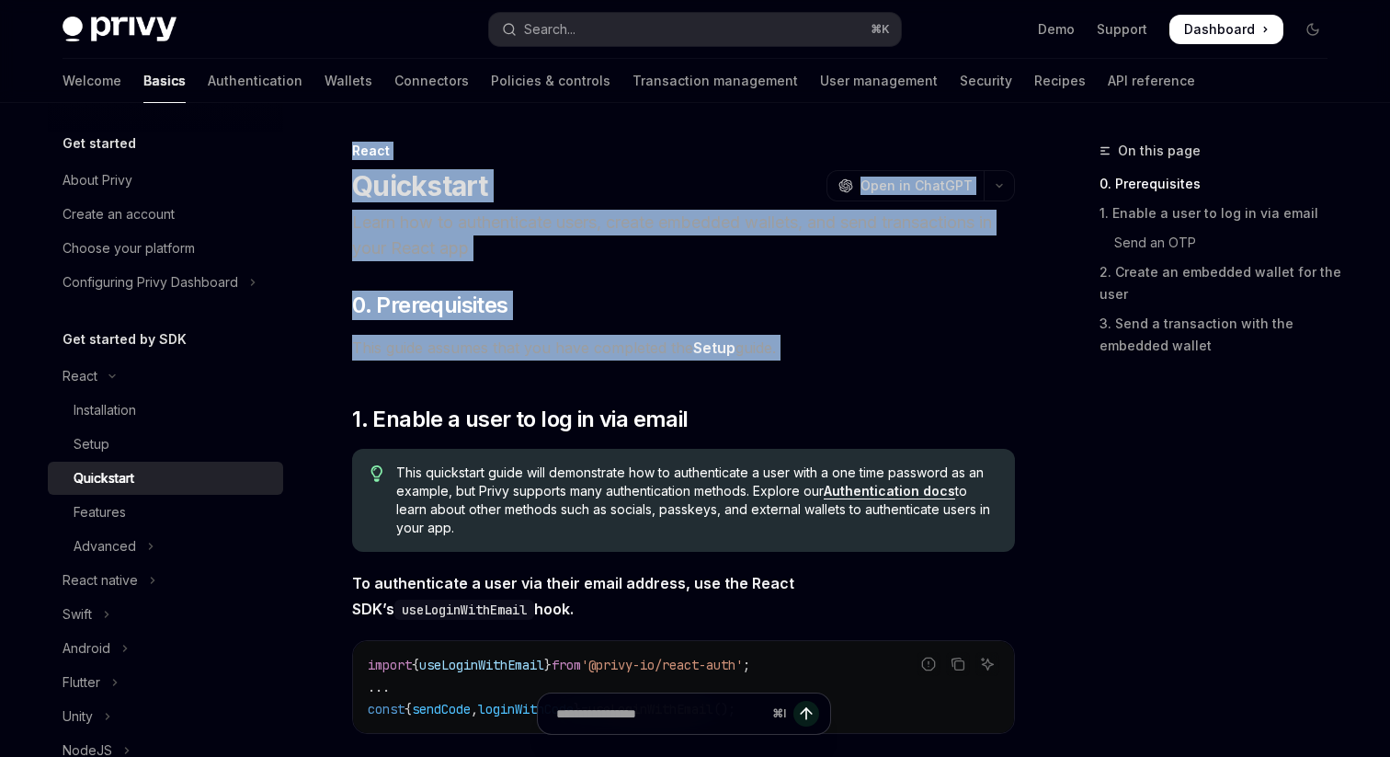
click at [852, 345] on span "This guide assumes that you have completed the Setup guide." at bounding box center [683, 348] width 663 height 26
drag, startPoint x: 852, startPoint y: 345, endPoint x: 444, endPoint y: 127, distance: 462.7
